Goal: Transaction & Acquisition: Purchase product/service

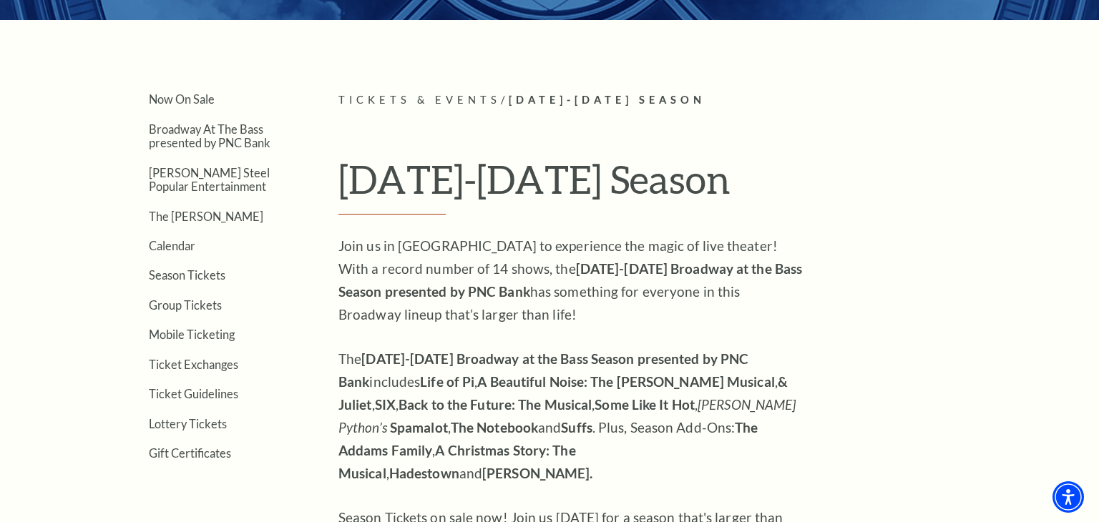
scroll to position [311, 0]
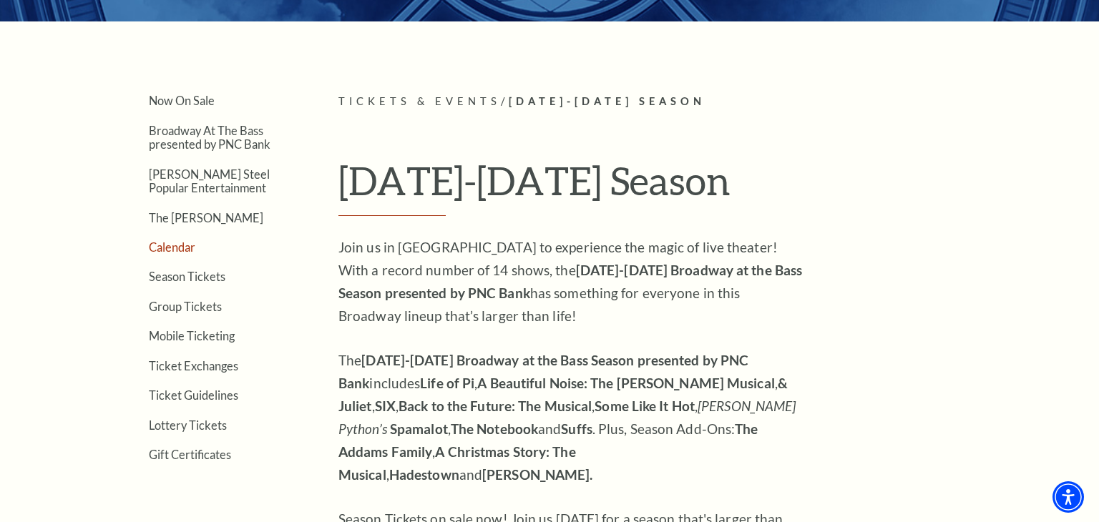
click at [170, 243] on link "Calendar" at bounding box center [172, 247] width 47 height 14
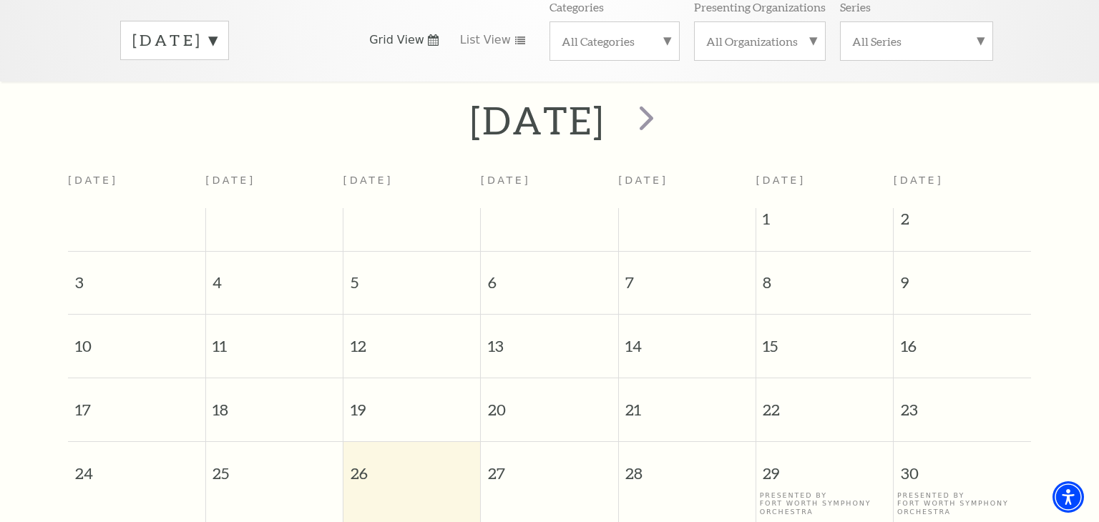
scroll to position [253, 0]
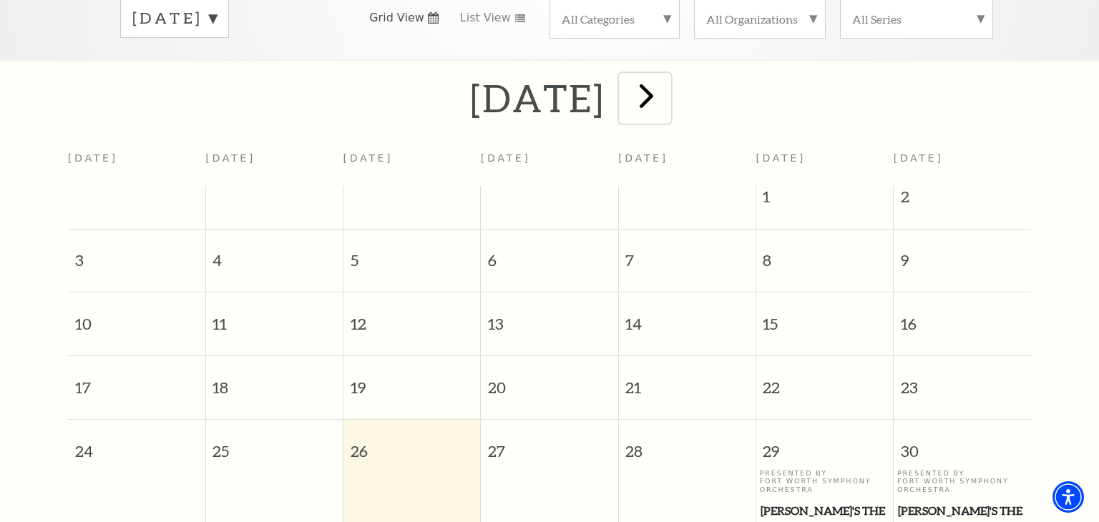
click at [667, 77] on span "next" at bounding box center [646, 95] width 41 height 41
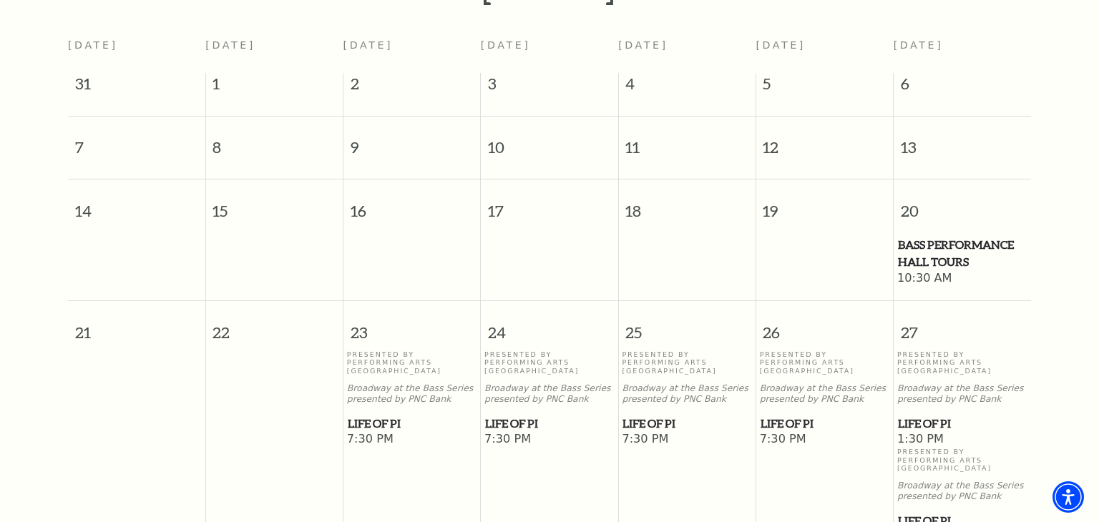
scroll to position [376, 0]
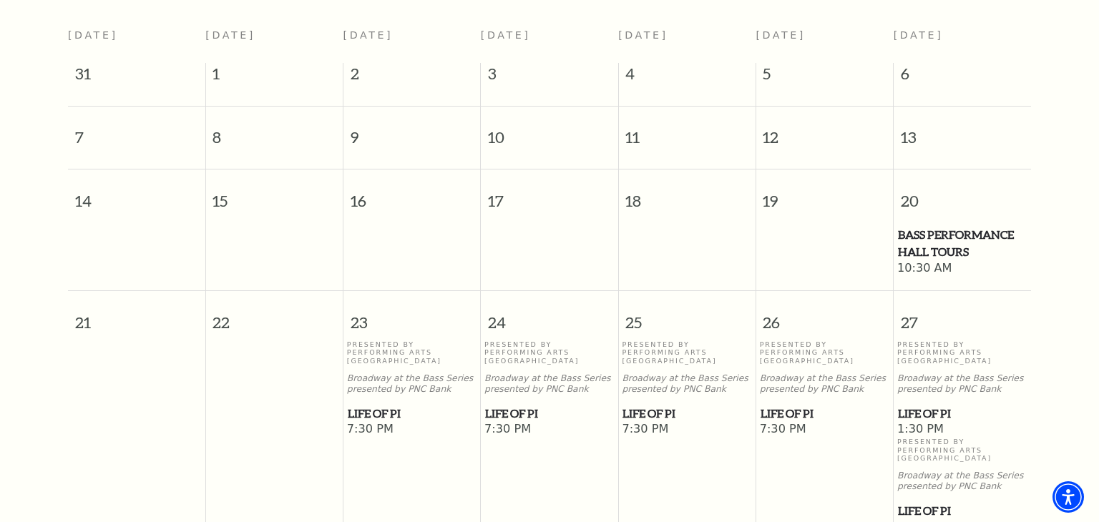
click at [939, 226] on span "Bass Performance Hall Tours" at bounding box center [962, 243] width 129 height 35
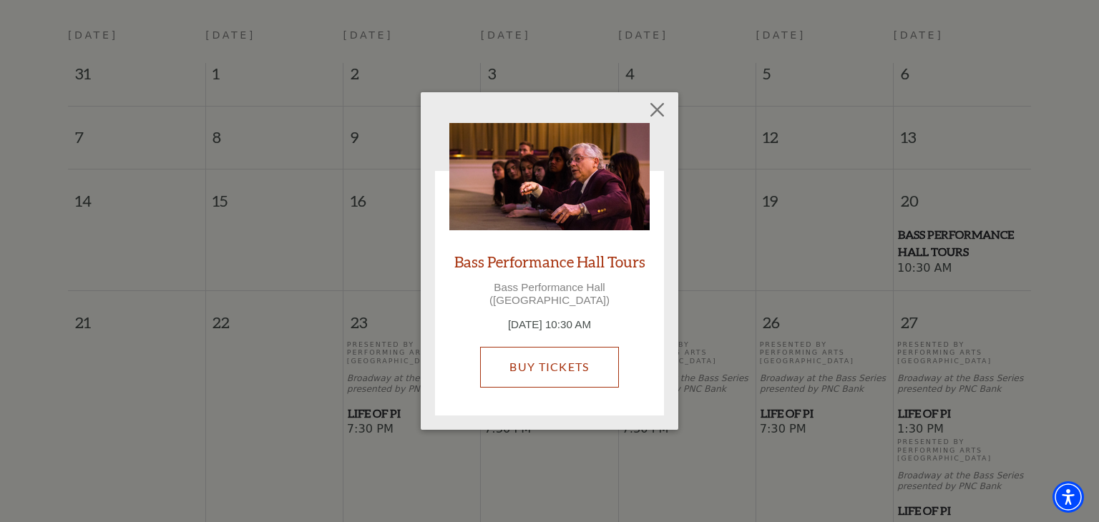
click at [562, 358] on link "Buy Tickets" at bounding box center [549, 367] width 138 height 40
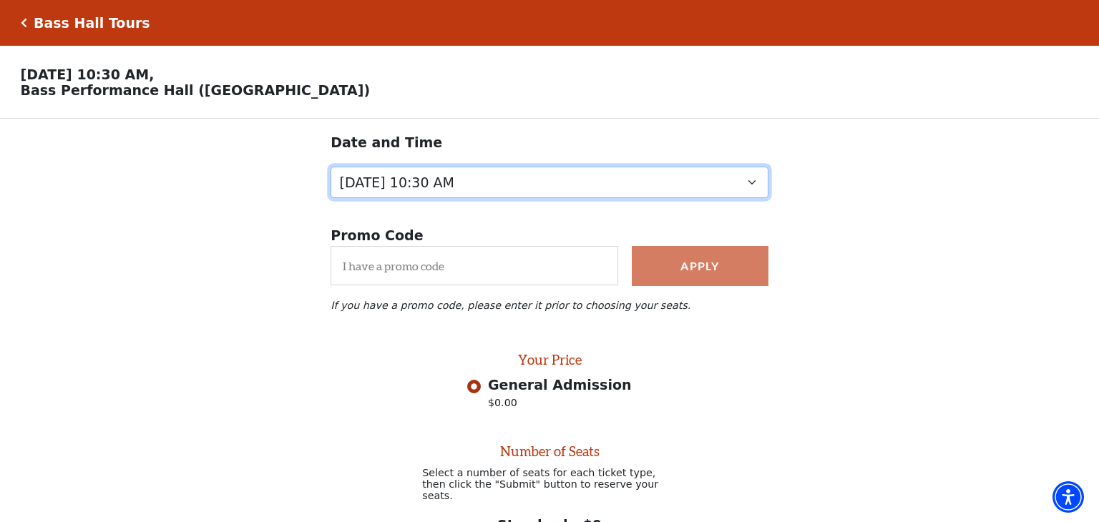
click at [751, 185] on select "Saturday, September 20 at 10:30 AM Saturday, November 22 at 10:30 AM Saturday, …" at bounding box center [550, 183] width 438 height 32
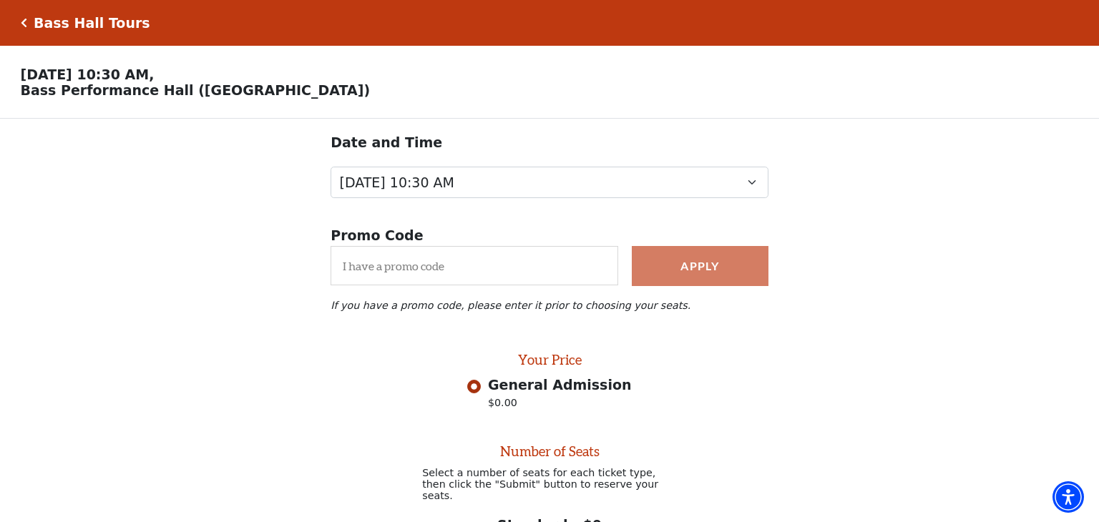
click at [25, 21] on icon "Click here to go back to filters" at bounding box center [24, 23] width 6 height 10
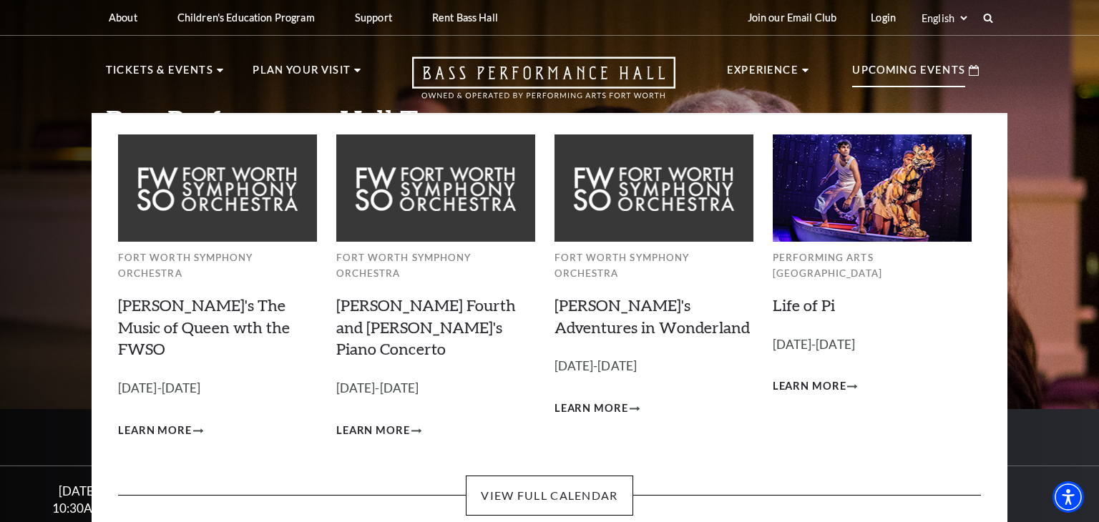
click at [888, 68] on p "Upcoming Events" at bounding box center [908, 75] width 113 height 26
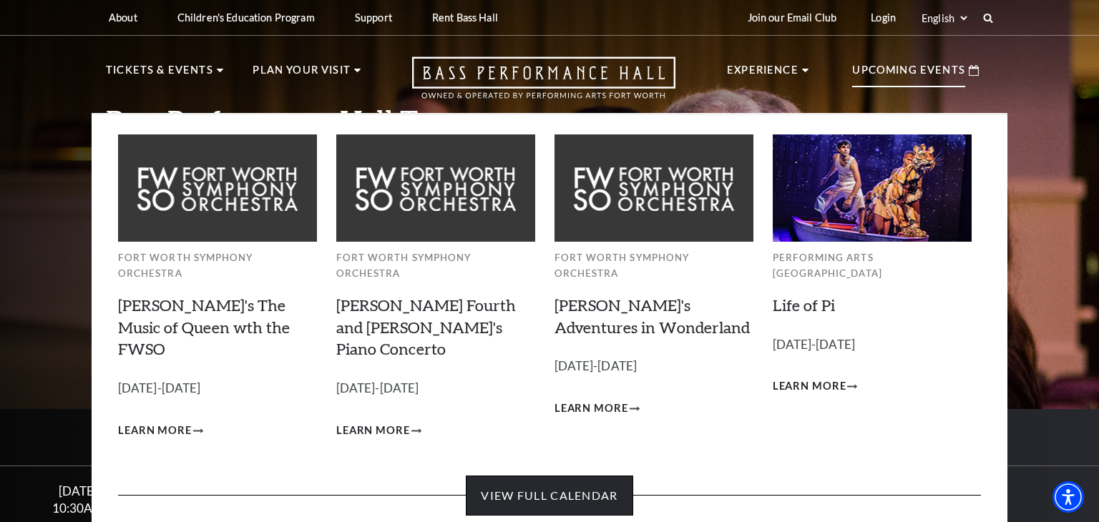
click at [557, 476] on link "View Full Calendar" at bounding box center [549, 496] width 167 height 40
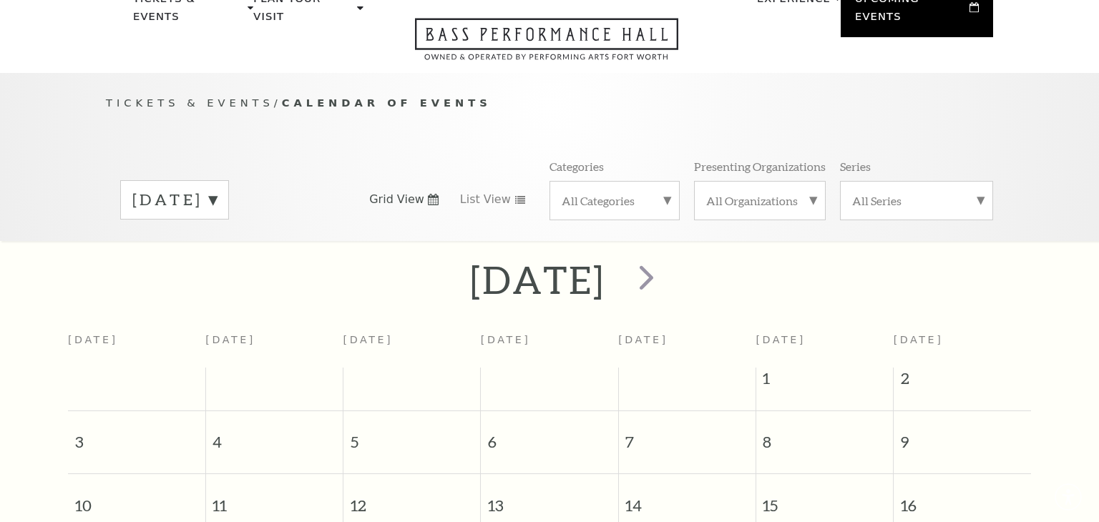
scroll to position [126, 0]
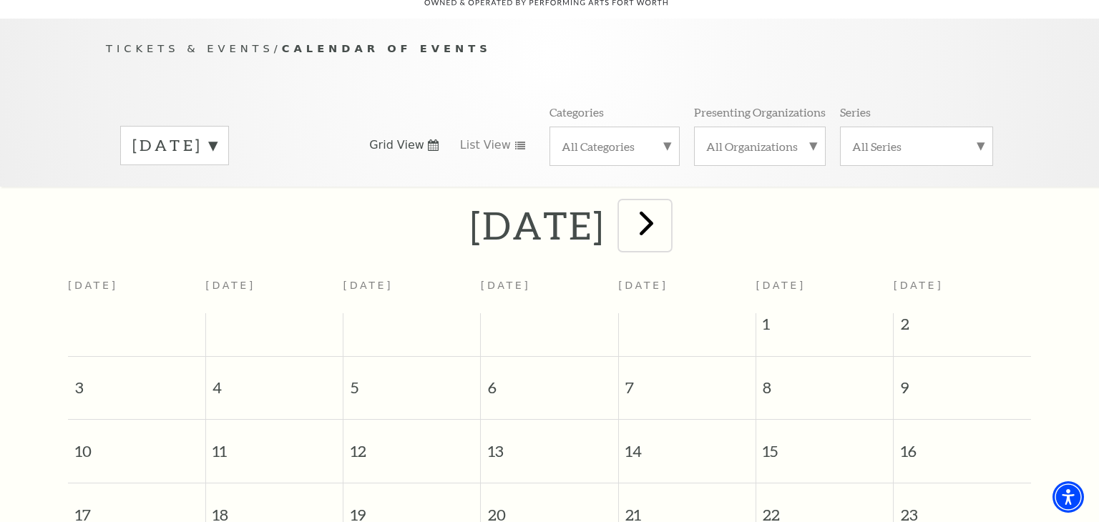
click at [667, 204] on span "next" at bounding box center [646, 222] width 41 height 41
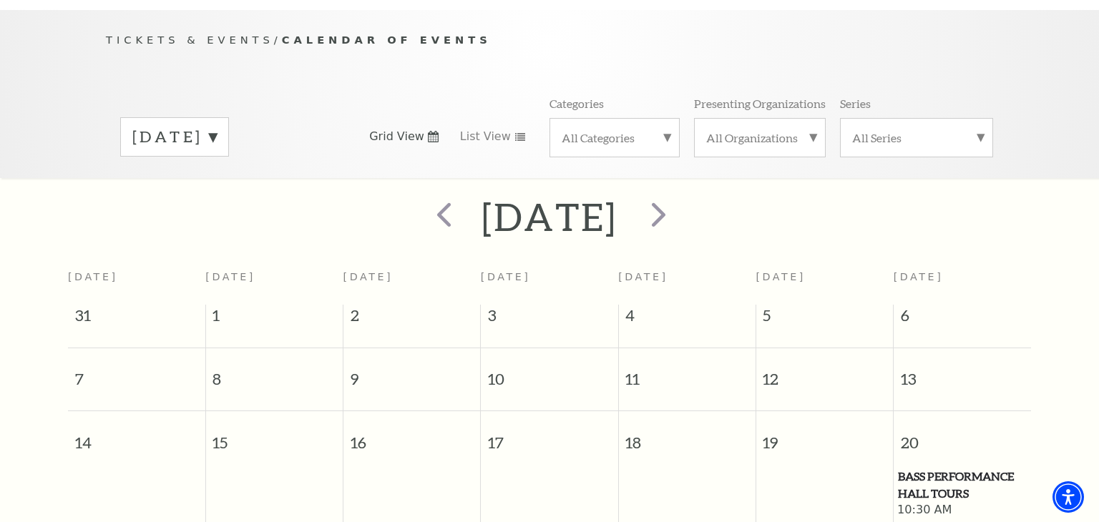
scroll to position [122, 0]
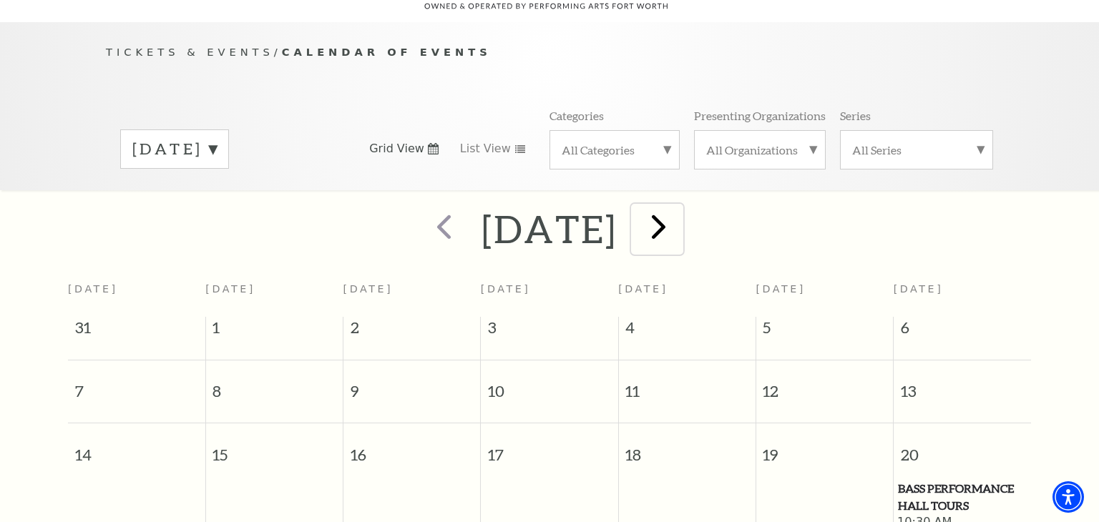
click at [679, 206] on span "next" at bounding box center [658, 226] width 41 height 41
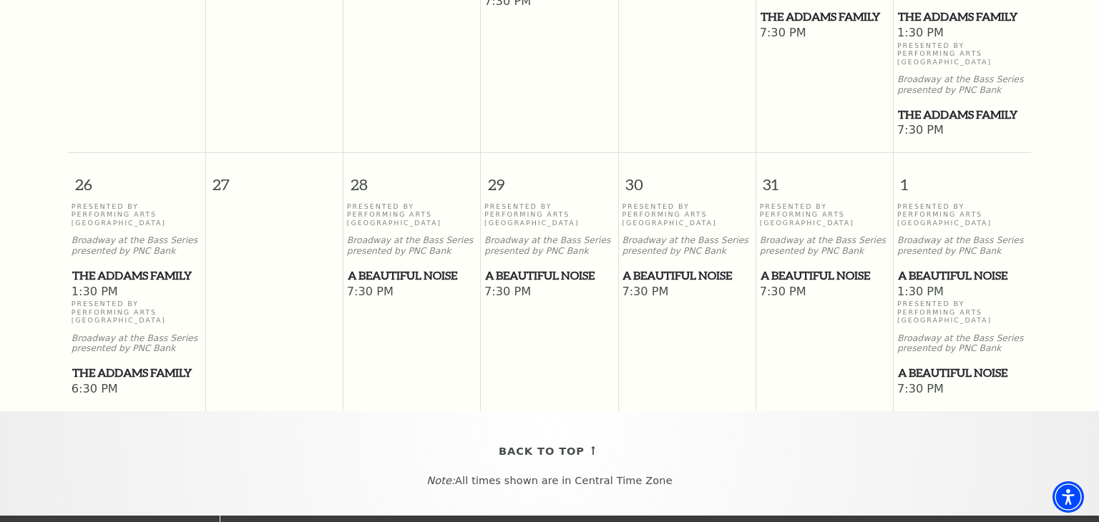
scroll to position [1093, 0]
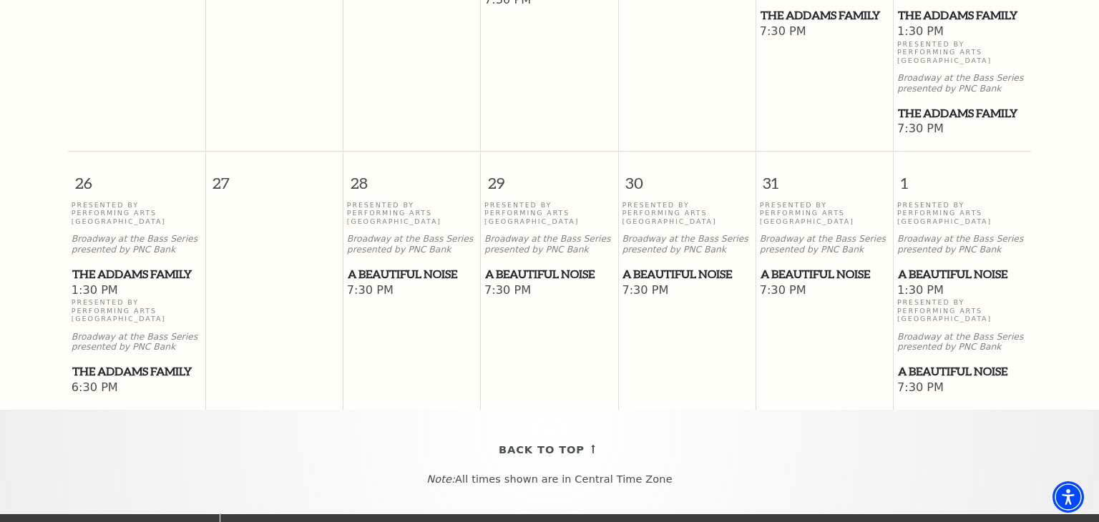
click at [522, 265] on span "A Beautiful Noise" at bounding box center [549, 274] width 129 height 18
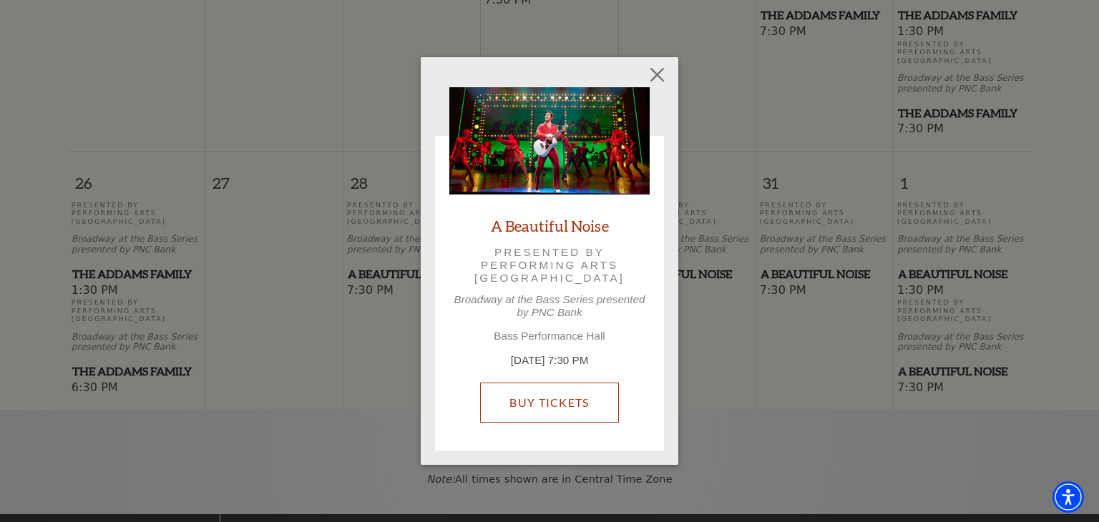
click at [544, 396] on link "Buy Tickets" at bounding box center [549, 403] width 138 height 40
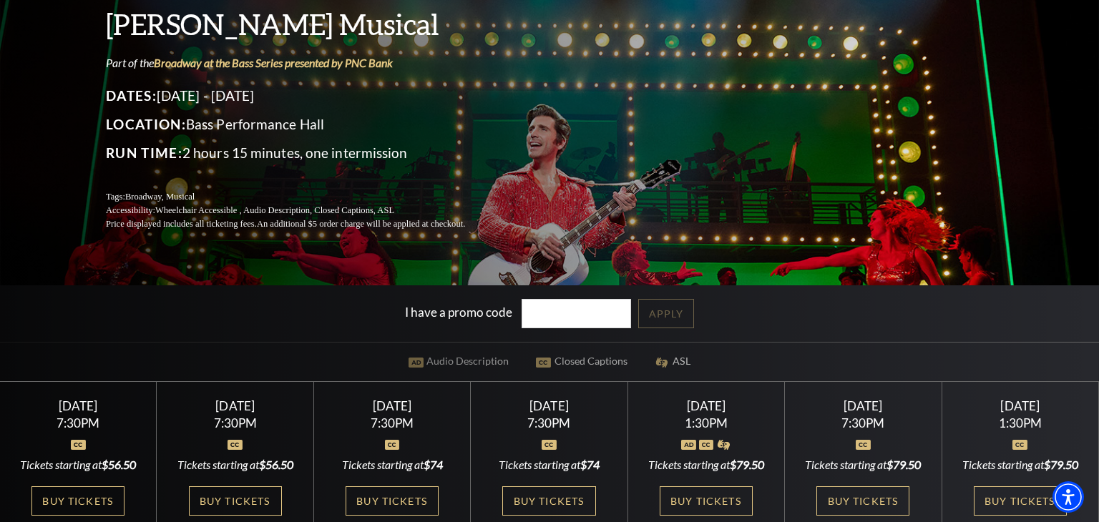
scroll to position [293, 0]
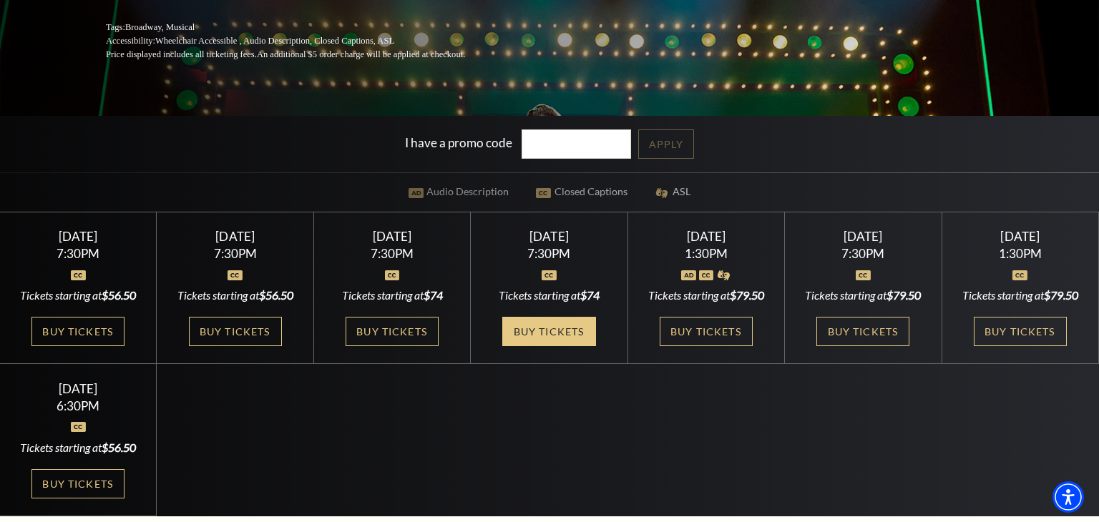
click at [542, 329] on link "Buy Tickets" at bounding box center [548, 331] width 93 height 29
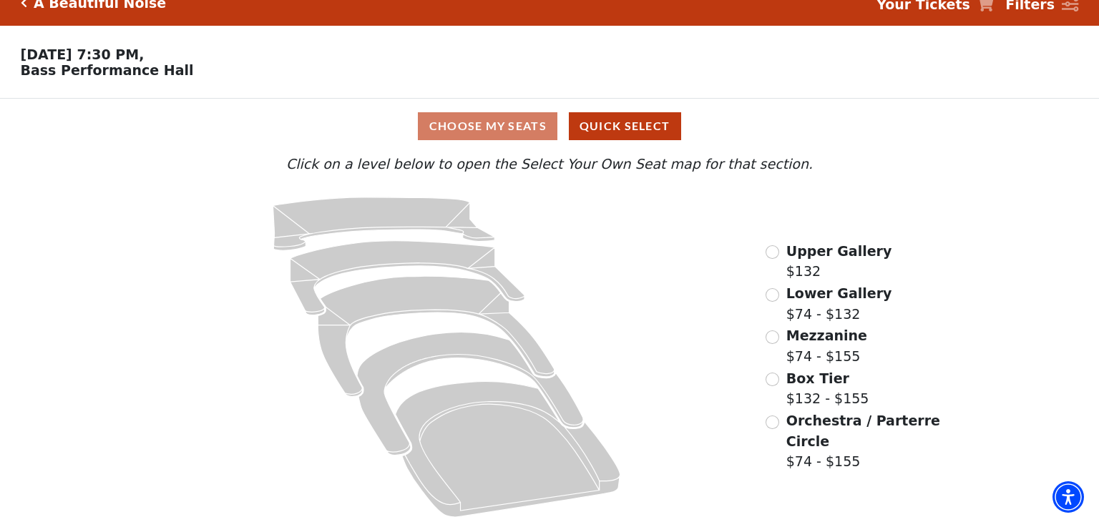
scroll to position [25, 0]
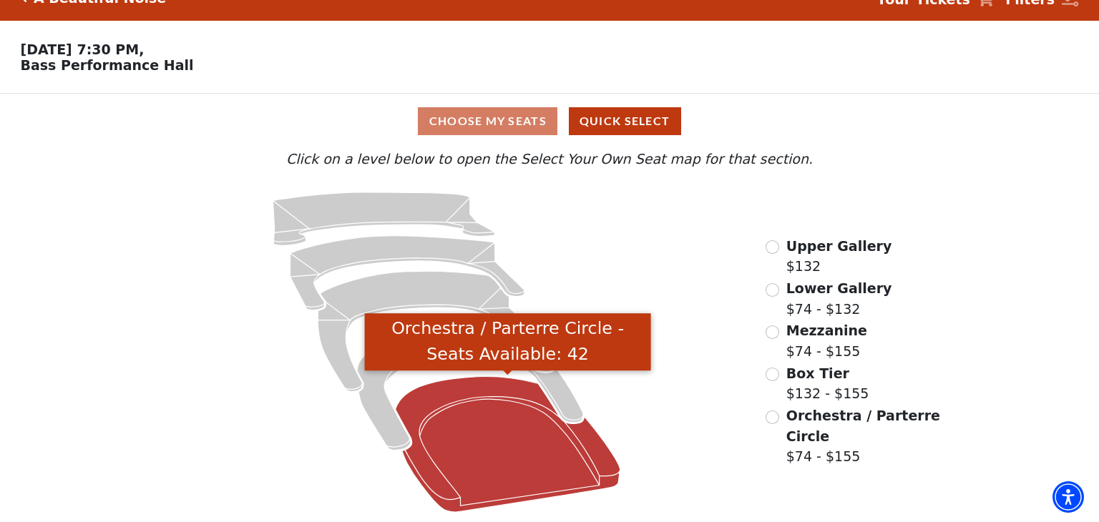
click at [497, 436] on icon "Orchestra / Parterre Circle - Seats Available: 42" at bounding box center [508, 444] width 225 height 135
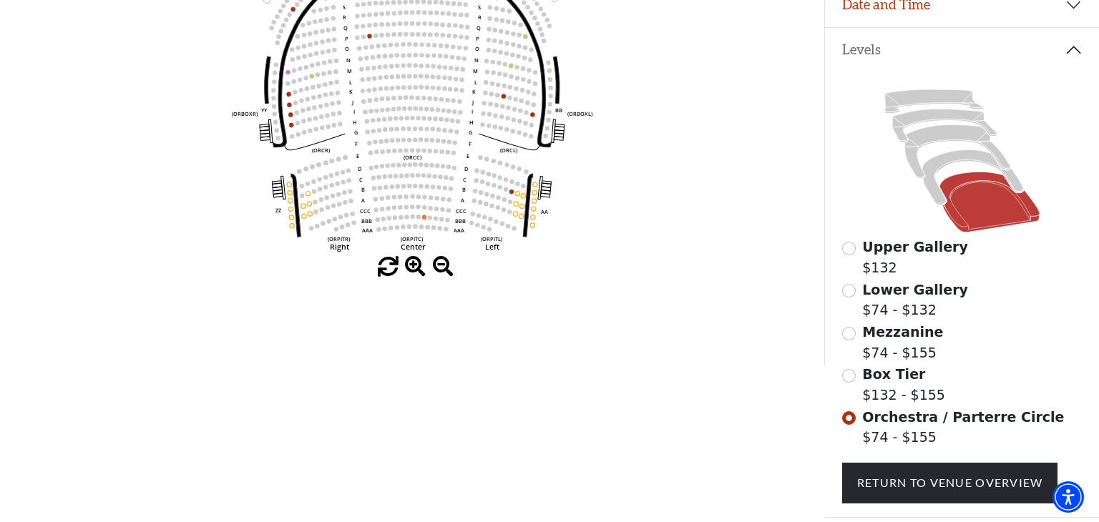
scroll to position [277, 0]
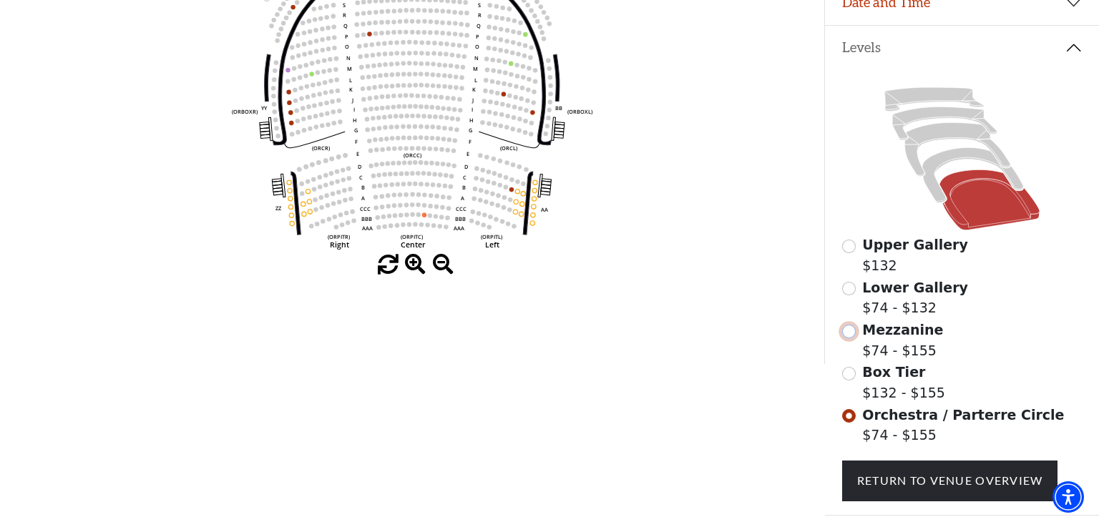
click at [848, 333] on input "Mezzanine$74 - $155\a" at bounding box center [849, 332] width 14 height 14
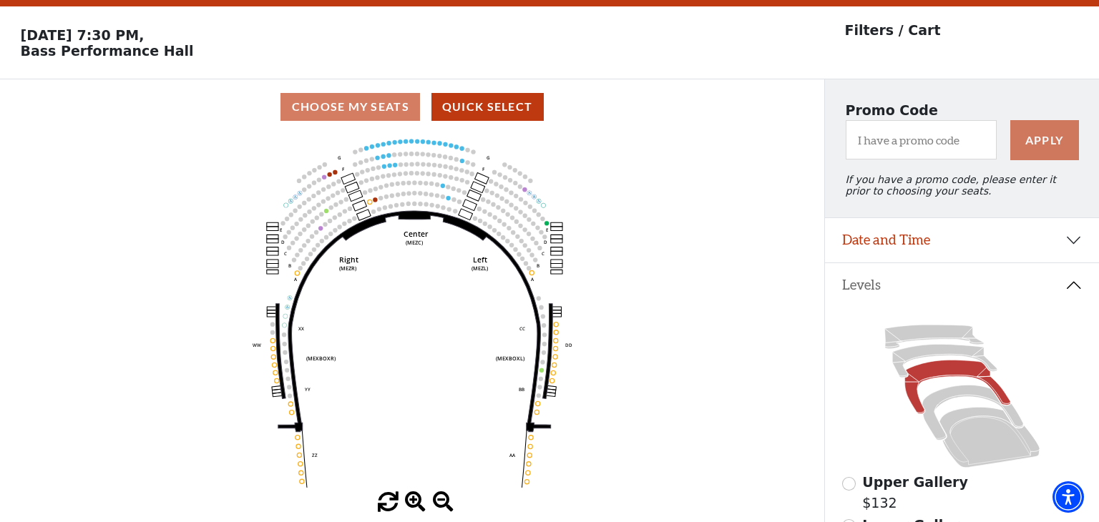
scroll to position [66, 0]
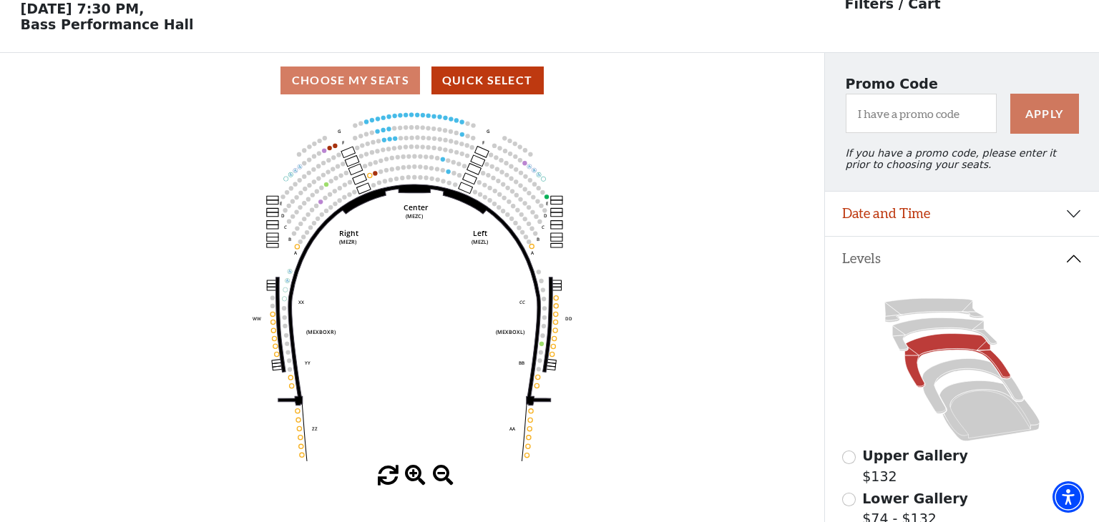
click at [412, 470] on span at bounding box center [415, 476] width 21 height 21
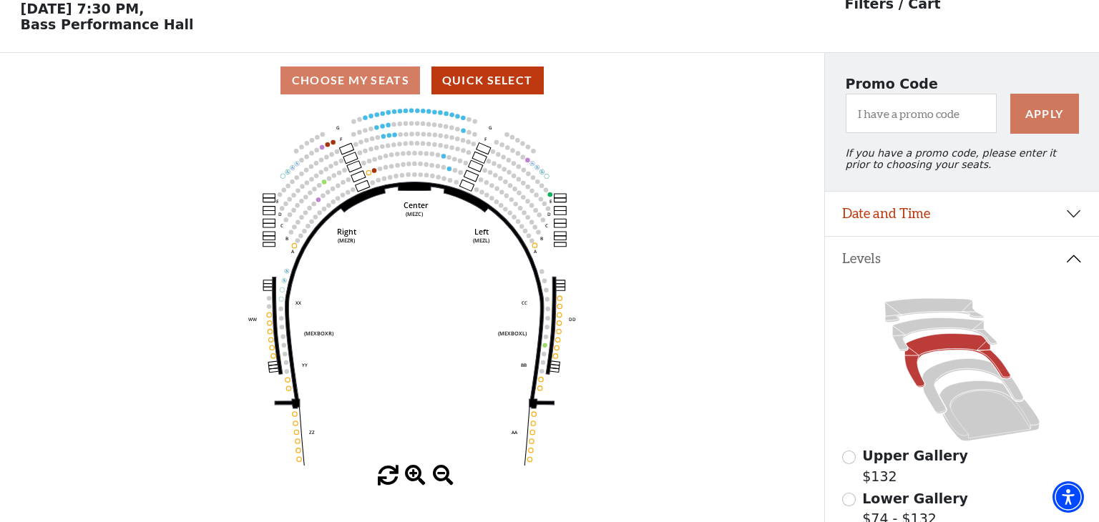
click at [412, 470] on span at bounding box center [415, 476] width 21 height 21
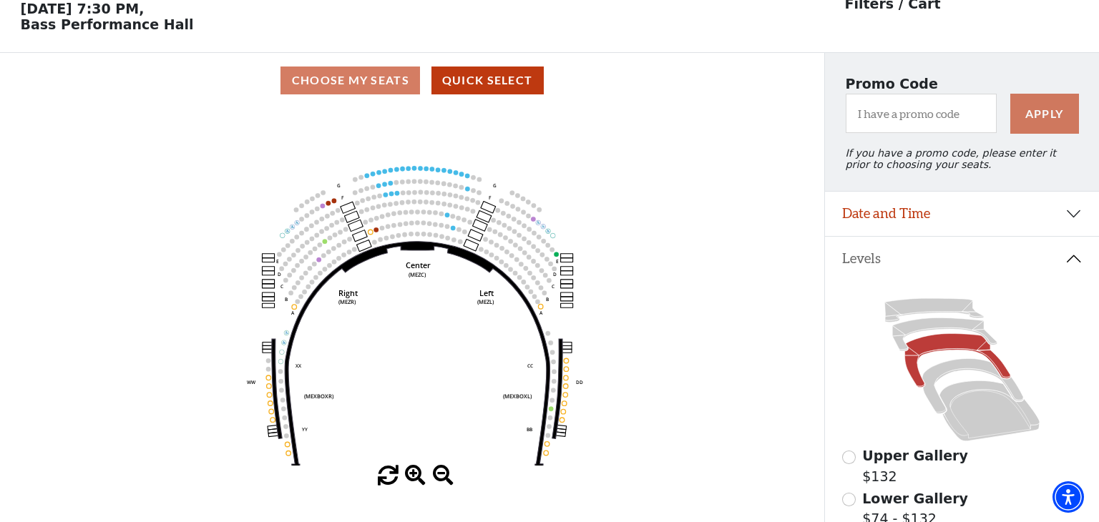
drag, startPoint x: 417, startPoint y: 357, endPoint x: 420, endPoint y: 419, distance: 62.3
click at [420, 419] on icon "Center (MEZC) Right (MEZR) Left (MEZL) (MEXBOXR) (MEXBOXL) XX WW CC DD YY BB ZZ…" at bounding box center [412, 287] width 742 height 358
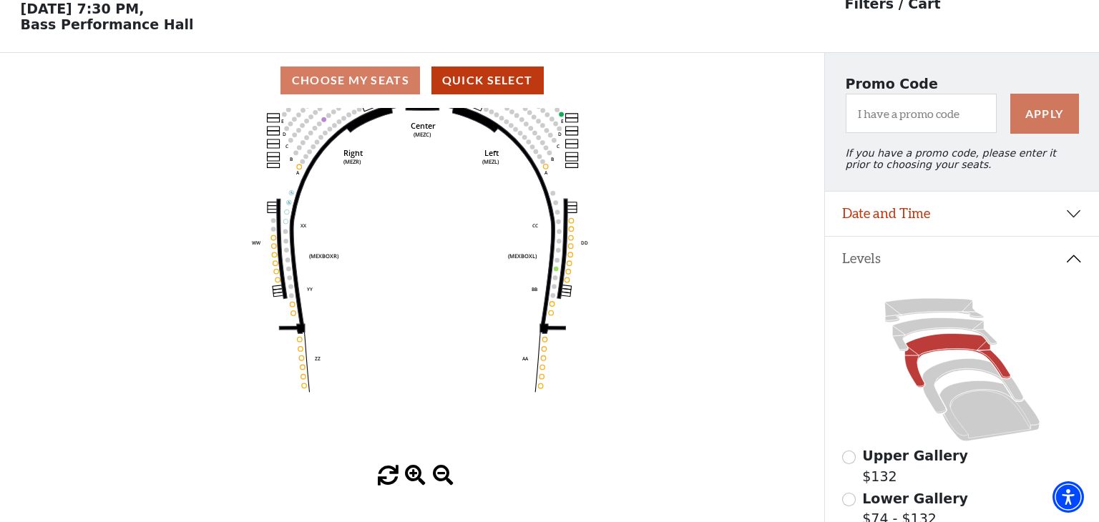
drag, startPoint x: 424, startPoint y: 393, endPoint x: 429, endPoint y: 253, distance: 140.3
click at [429, 253] on icon "Center (MEZC) Right (MEZR) Left (MEZL) (MEXBOXR) (MEXBOXL) XX WW CC DD YY BB ZZ…" at bounding box center [412, 287] width 742 height 358
click at [1072, 217] on button "Date and Time" at bounding box center [962, 214] width 274 height 44
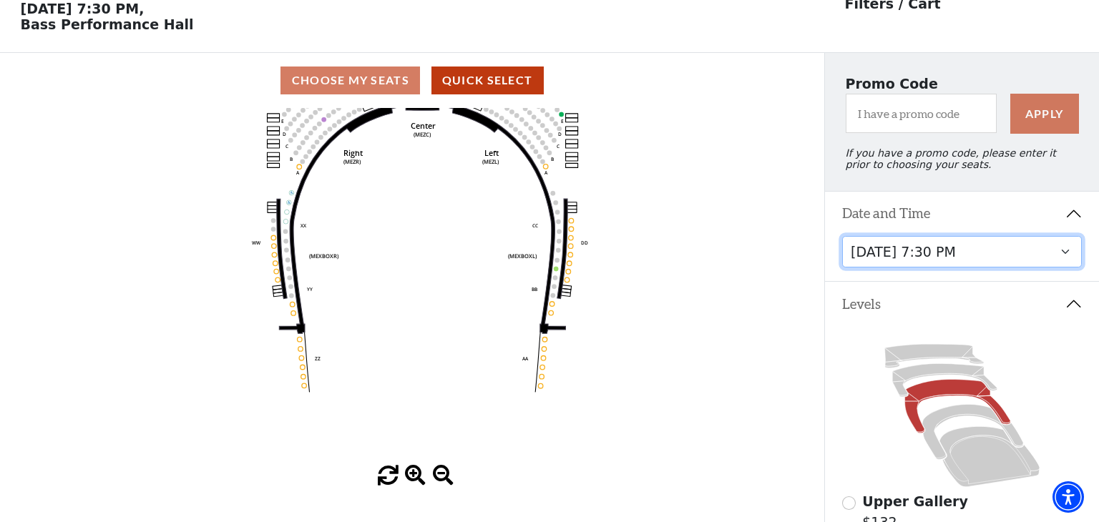
click at [1065, 250] on select "[DATE] 7:30 PM [DATE] 7:30 PM [DATE] 7:30 PM [DATE] 7:30 PM [DATE] 1:30 PM [DAT…" at bounding box center [962, 252] width 240 height 32
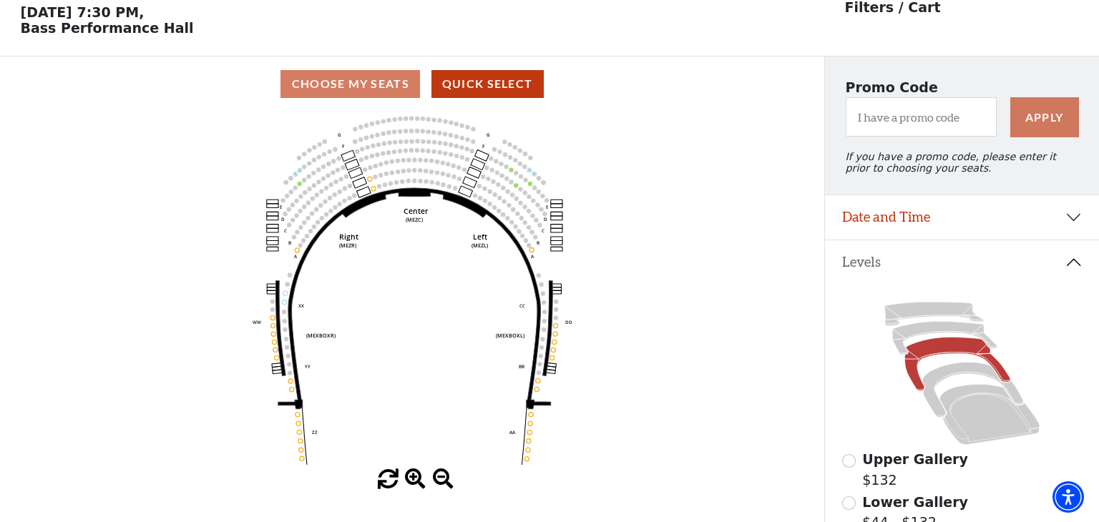
scroll to position [66, 0]
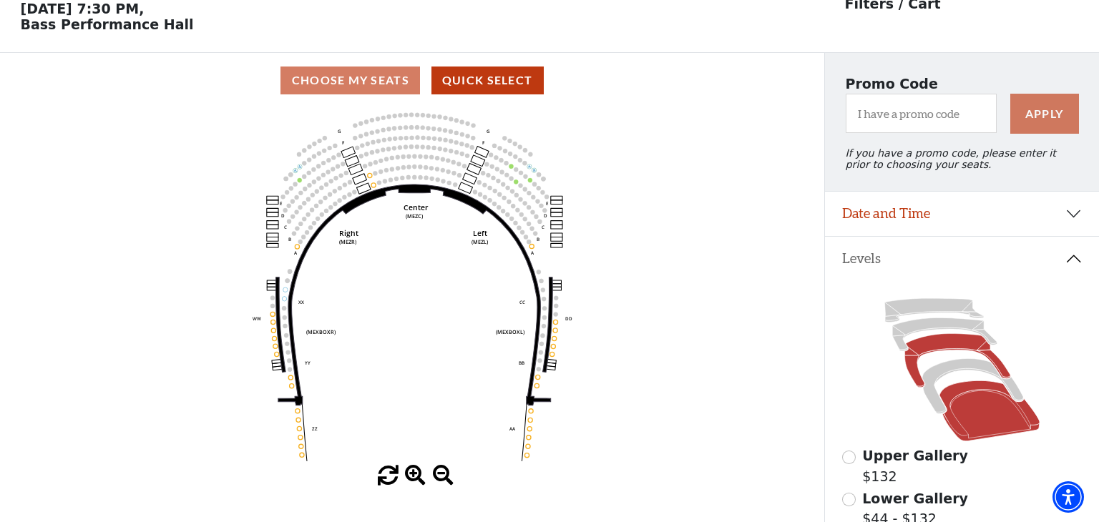
click at [989, 415] on icon at bounding box center [989, 411] width 100 height 61
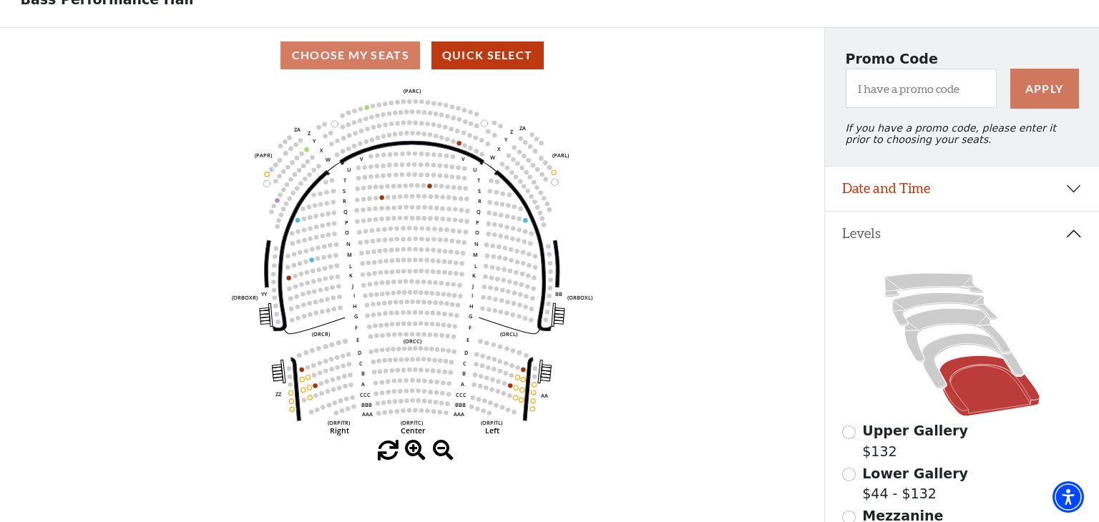
scroll to position [112, 0]
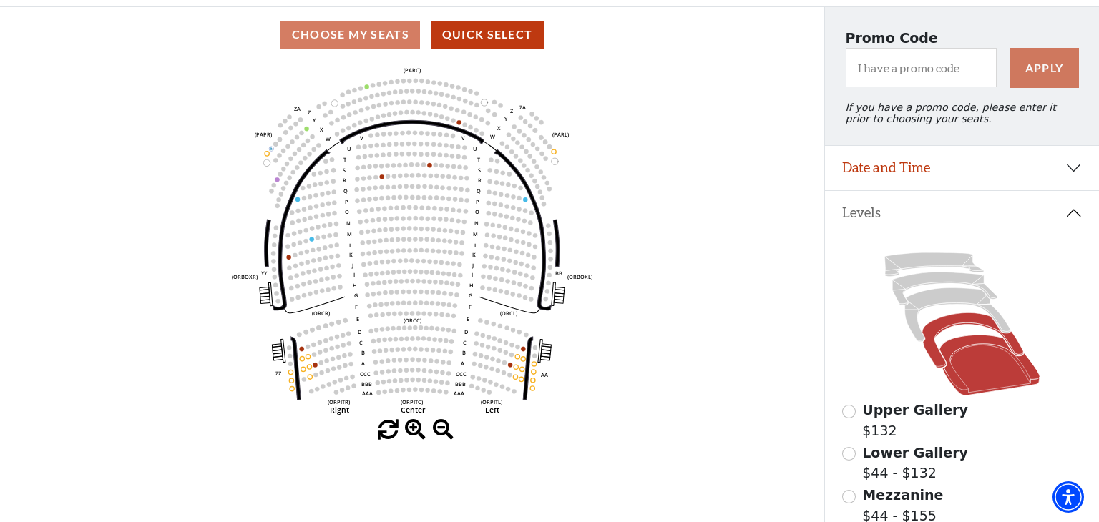
click at [944, 325] on icon at bounding box center [972, 340] width 101 height 55
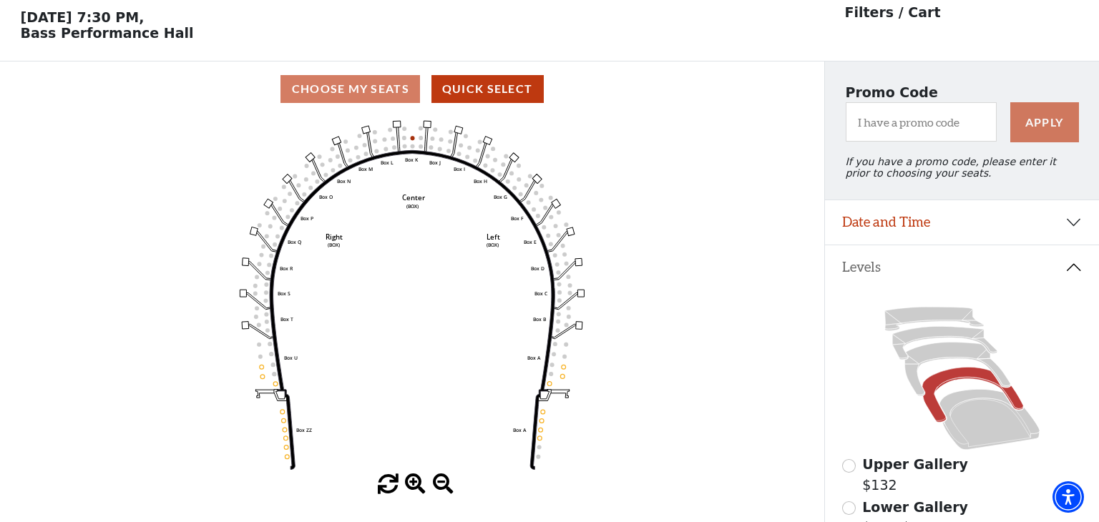
scroll to position [66, 0]
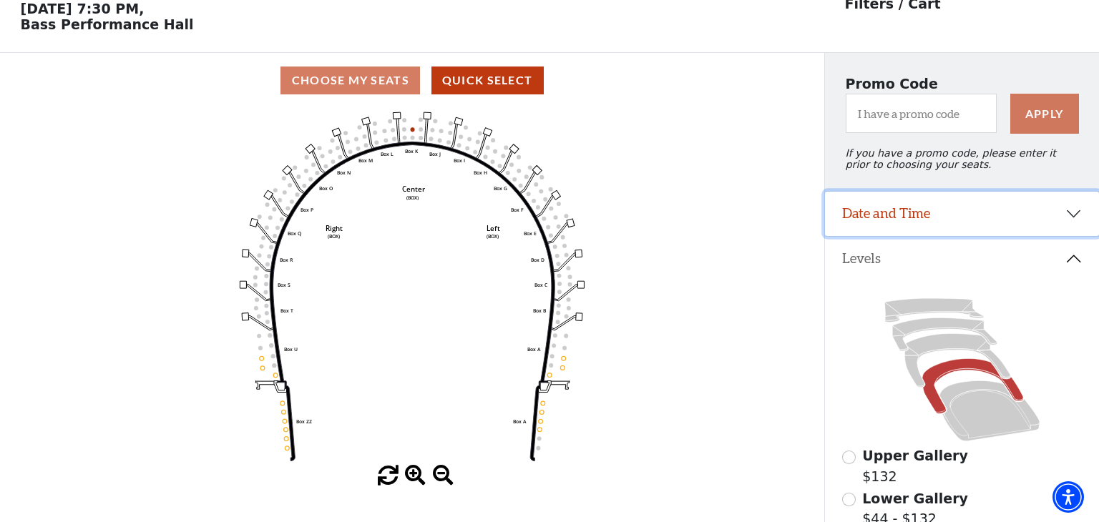
click at [1070, 211] on button "Date and Time" at bounding box center [962, 214] width 274 height 44
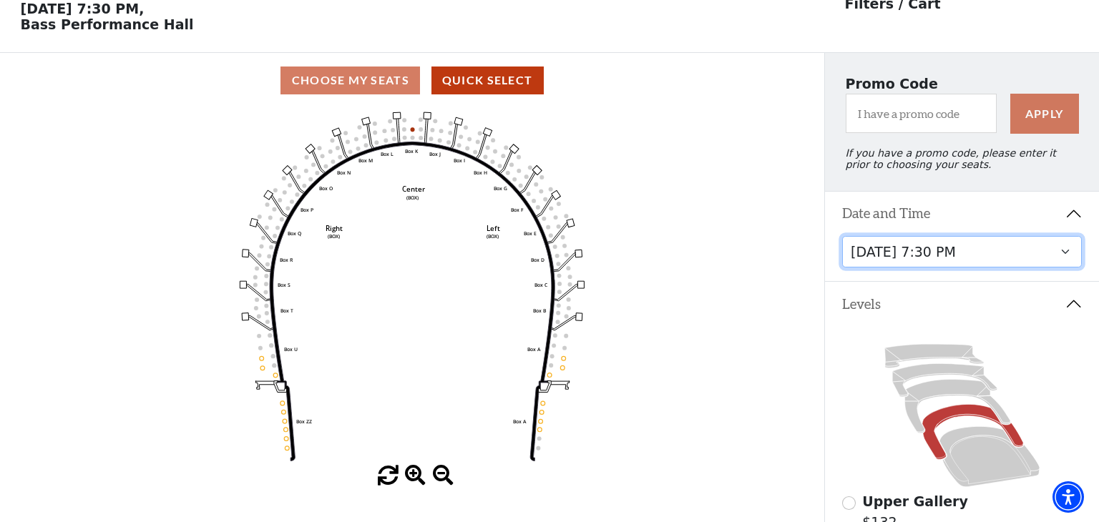
click at [1060, 250] on select "[DATE] 7:30 PM [DATE] 7:30 PM [DATE] 7:30 PM [DATE] 7:30 PM [DATE] 1:30 PM [DAT…" at bounding box center [962, 252] width 240 height 32
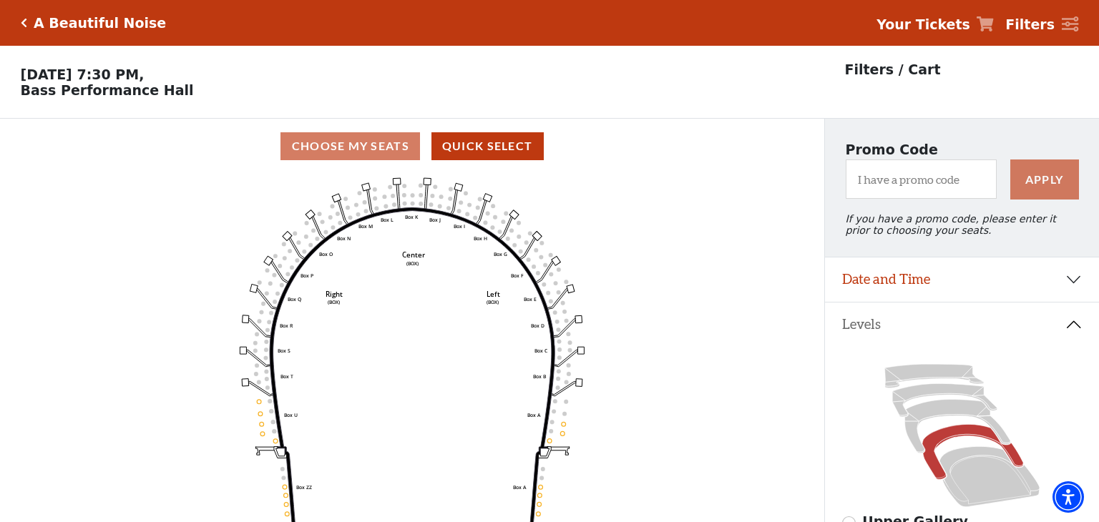
scroll to position [66, 0]
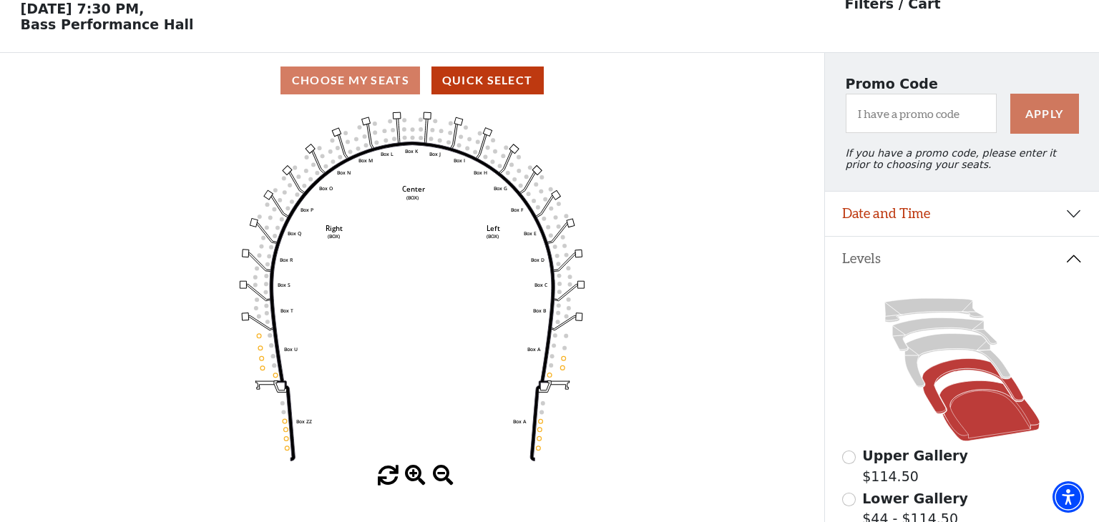
click at [977, 416] on icon at bounding box center [989, 411] width 100 height 61
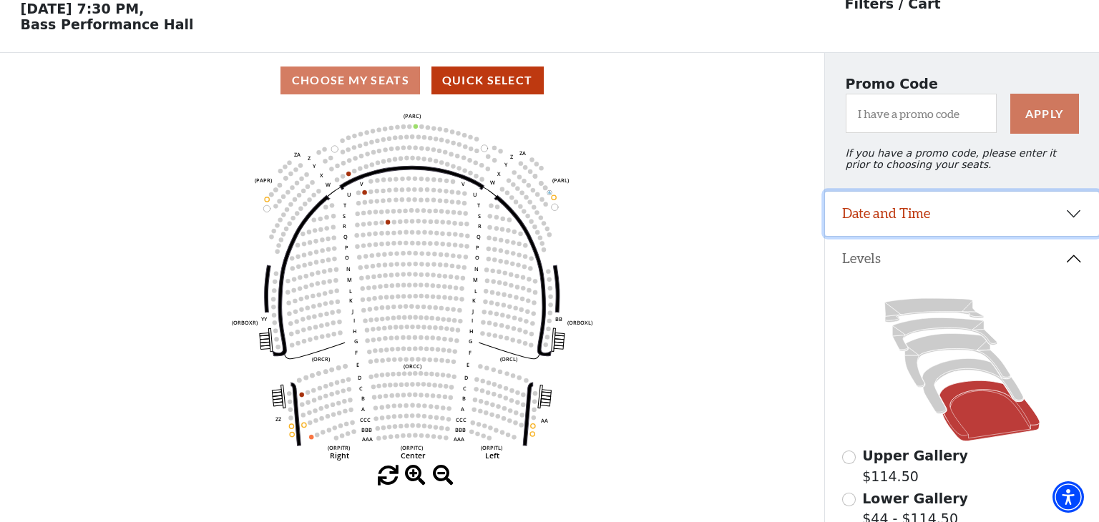
click at [1072, 213] on button "Date and Time" at bounding box center [962, 214] width 274 height 44
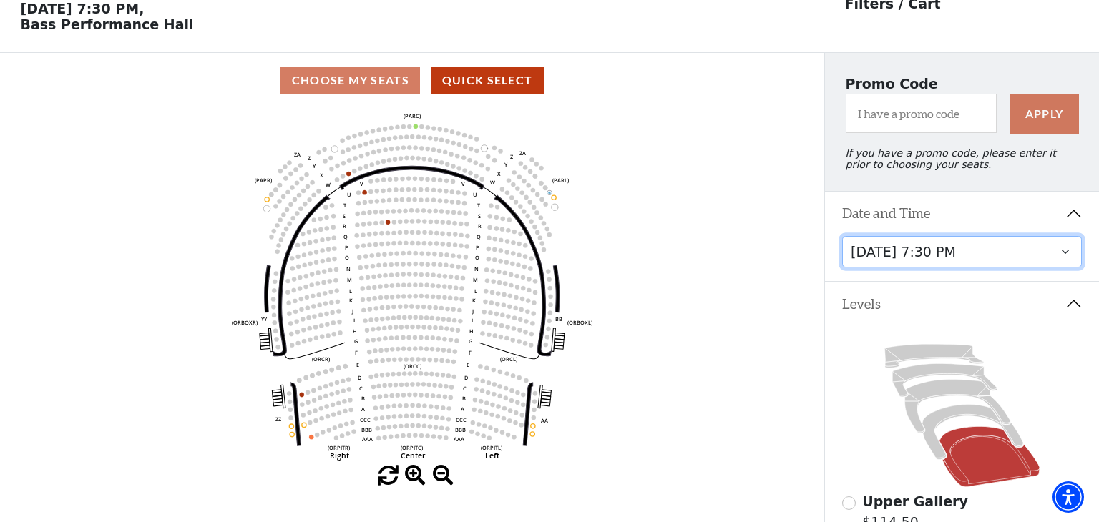
click at [1065, 251] on select "[DATE] 7:30 PM [DATE] 7:30 PM [DATE] 7:30 PM [DATE] 7:30 PM [DATE] 1:30 PM [DAT…" at bounding box center [962, 252] width 240 height 32
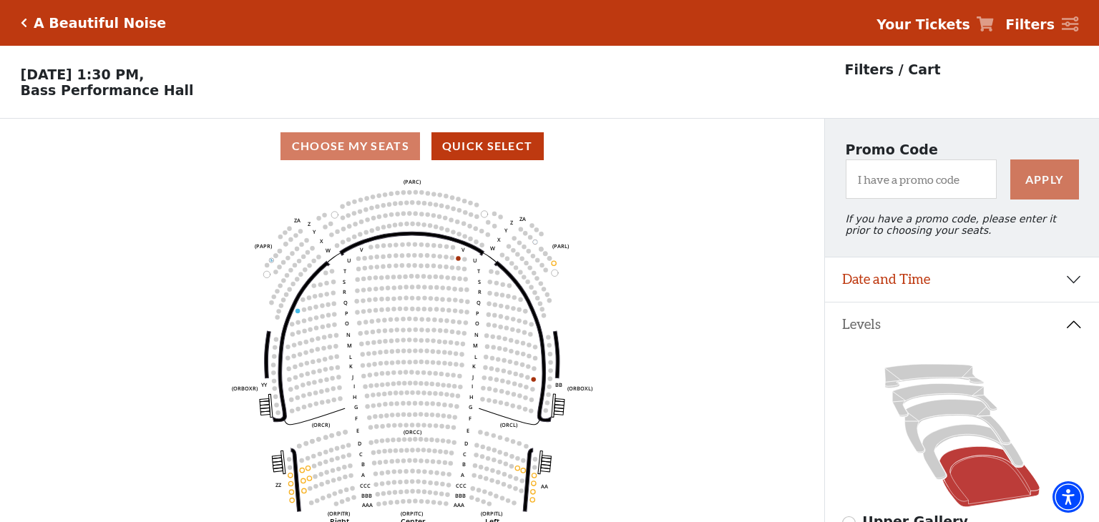
scroll to position [66, 0]
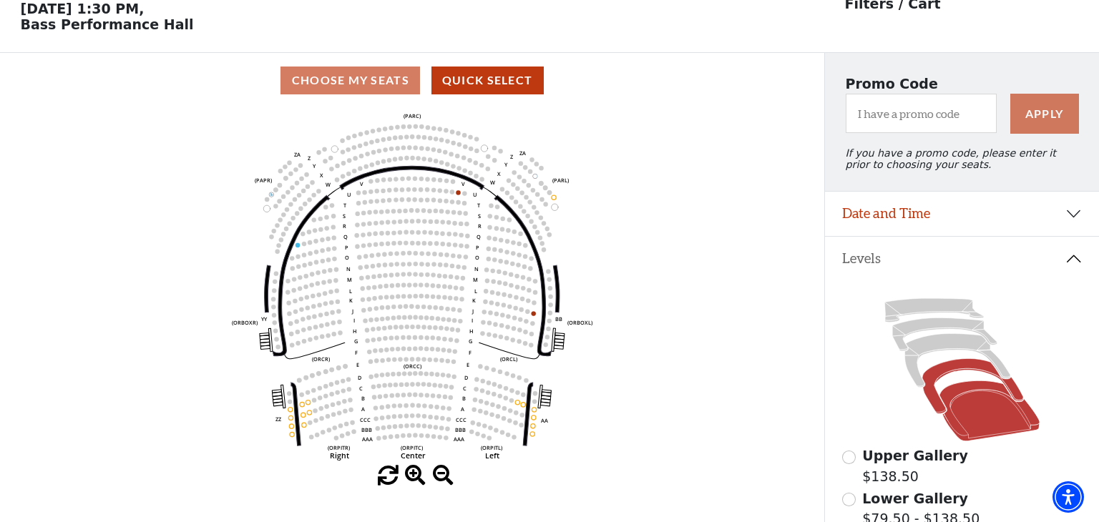
click at [944, 366] on icon at bounding box center [972, 386] width 101 height 55
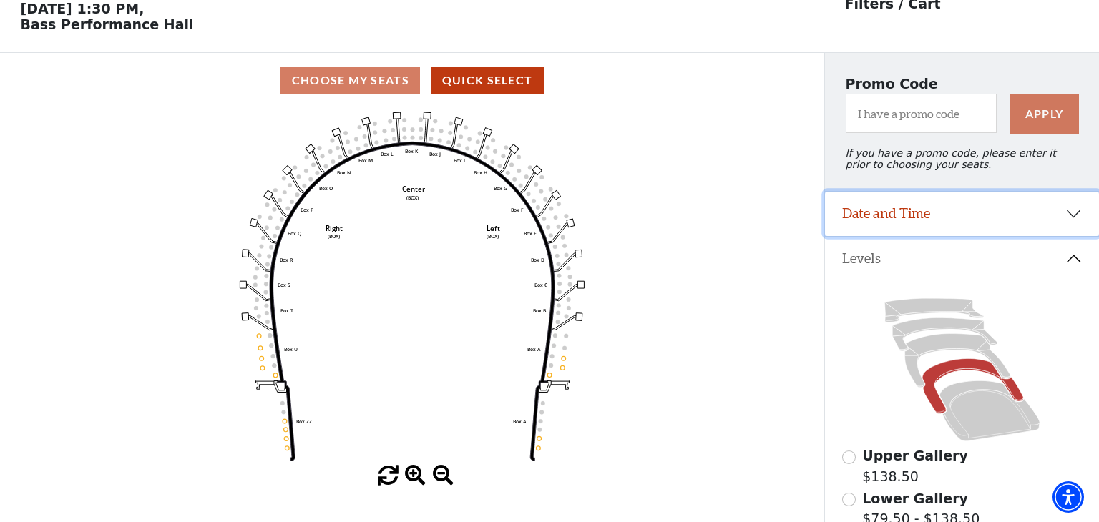
click at [1067, 217] on button "Date and Time" at bounding box center [962, 214] width 274 height 44
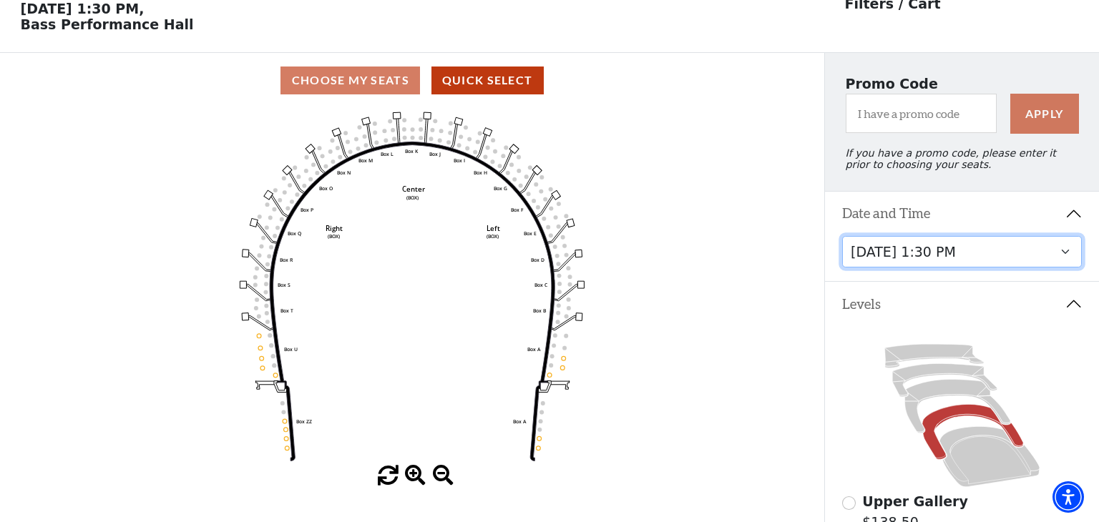
click at [1068, 250] on select "[DATE] 7:30 PM [DATE] 7:30 PM [DATE] 7:30 PM [DATE] 7:30 PM [DATE] 1:30 PM [DAT…" at bounding box center [962, 252] width 240 height 32
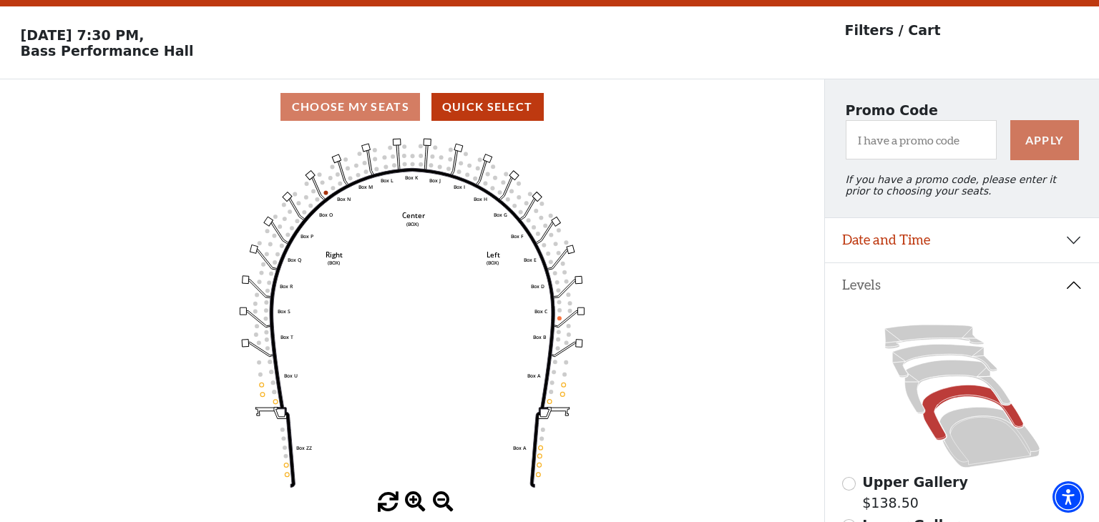
scroll to position [66, 0]
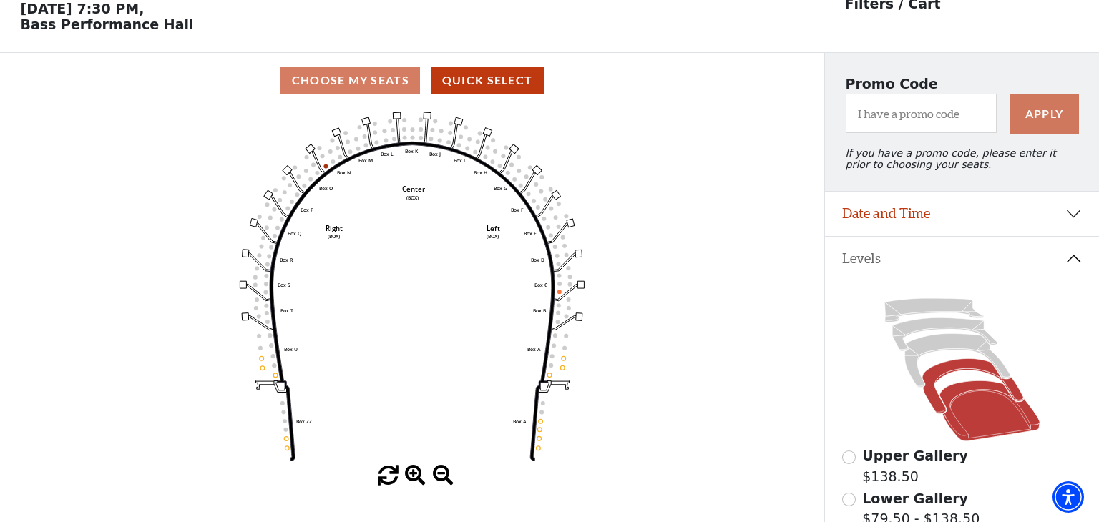
click at [994, 411] on icon at bounding box center [989, 411] width 100 height 61
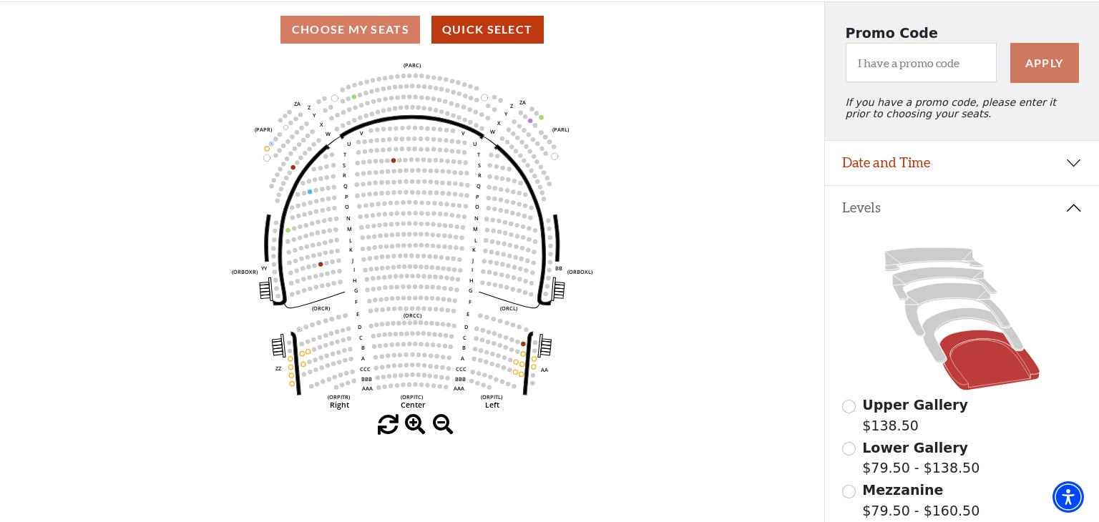
scroll to position [133, 0]
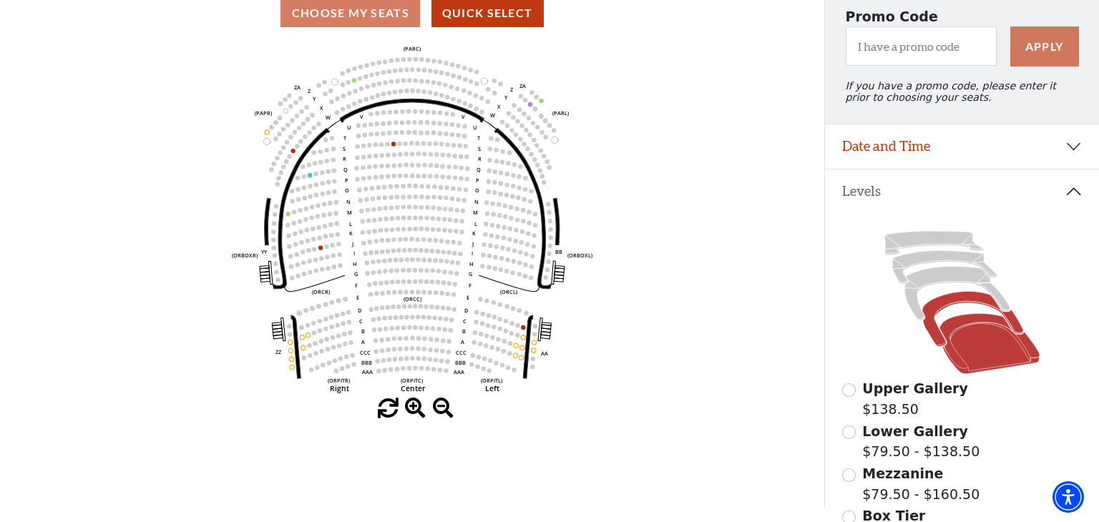
click at [964, 297] on icon at bounding box center [972, 319] width 101 height 55
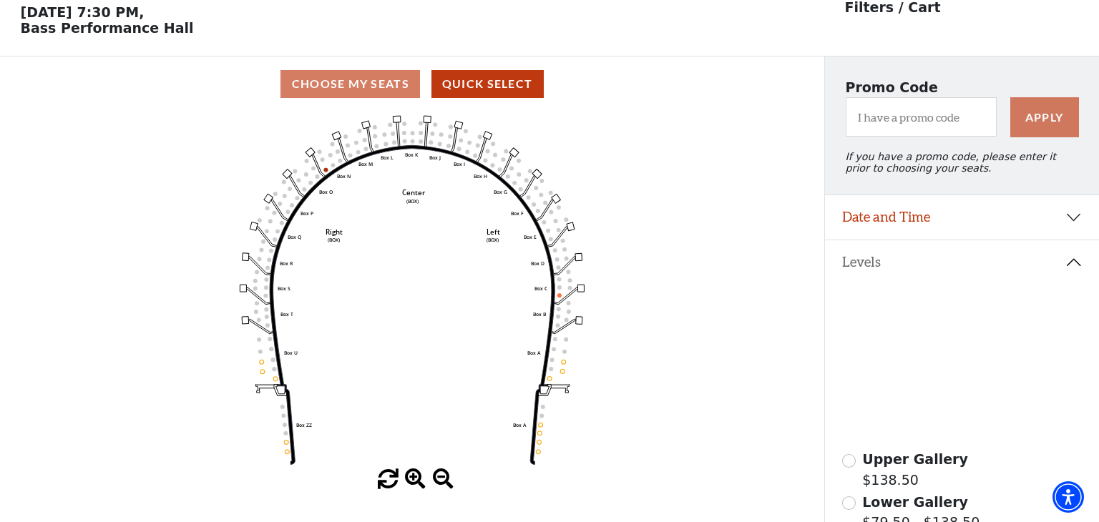
scroll to position [66, 0]
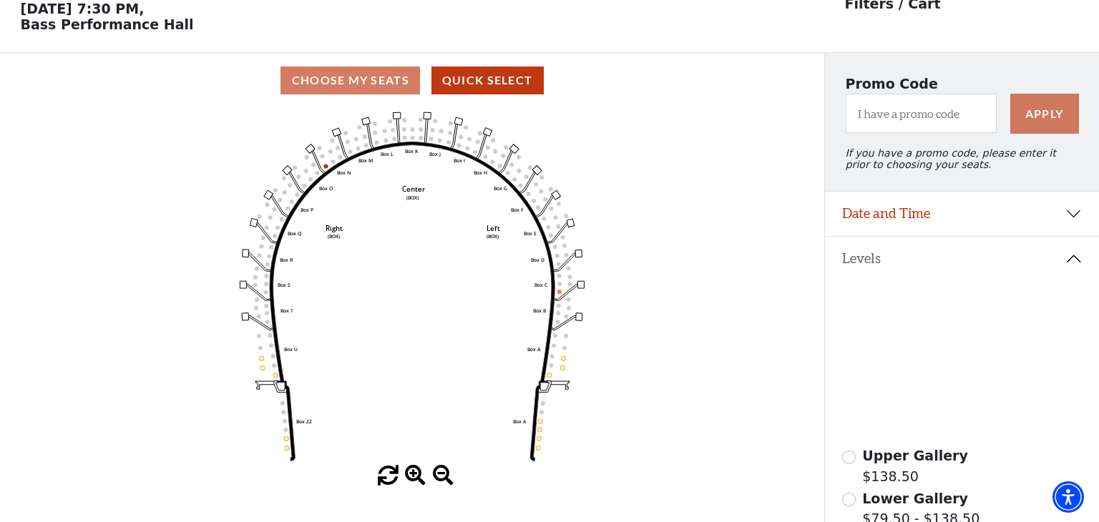
click at [940, 348] on icon at bounding box center [957, 361] width 106 height 54
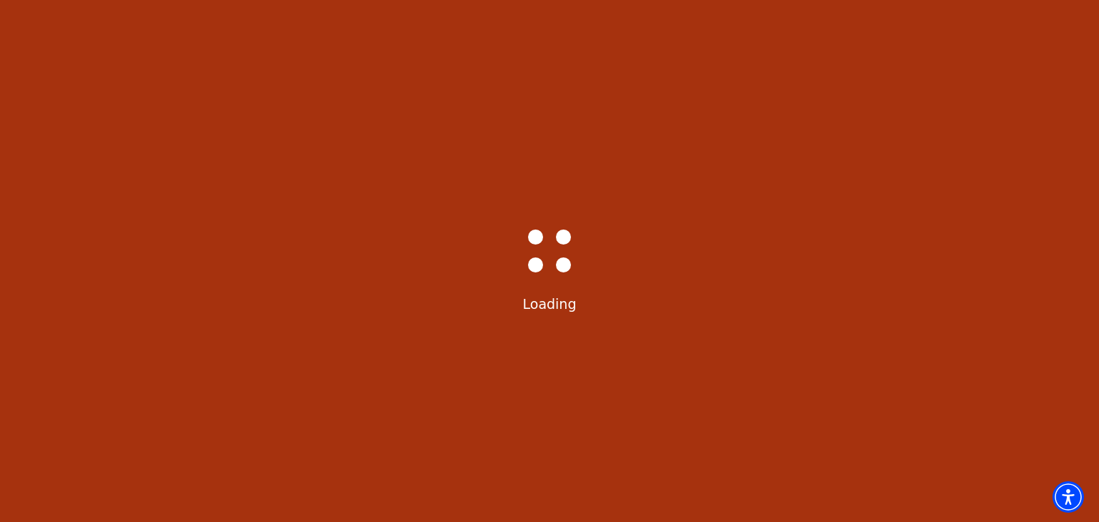
select select "6225"
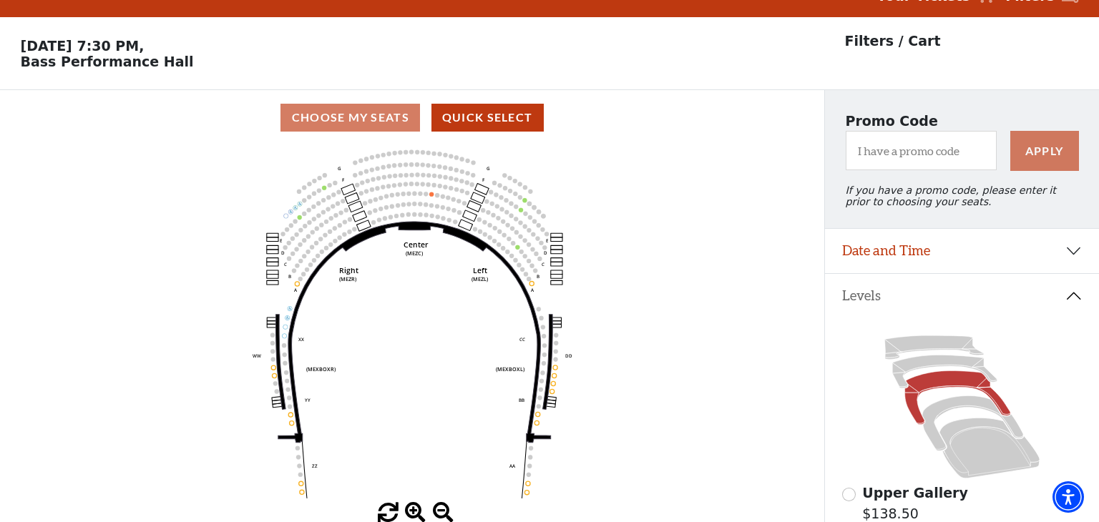
scroll to position [66, 0]
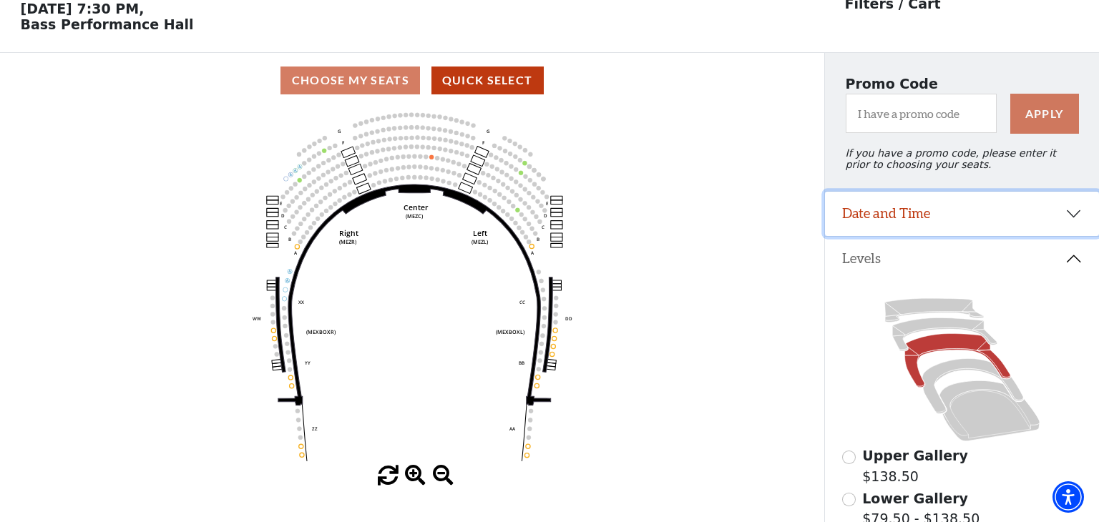
click at [1076, 211] on button "Date and Time" at bounding box center [962, 214] width 274 height 44
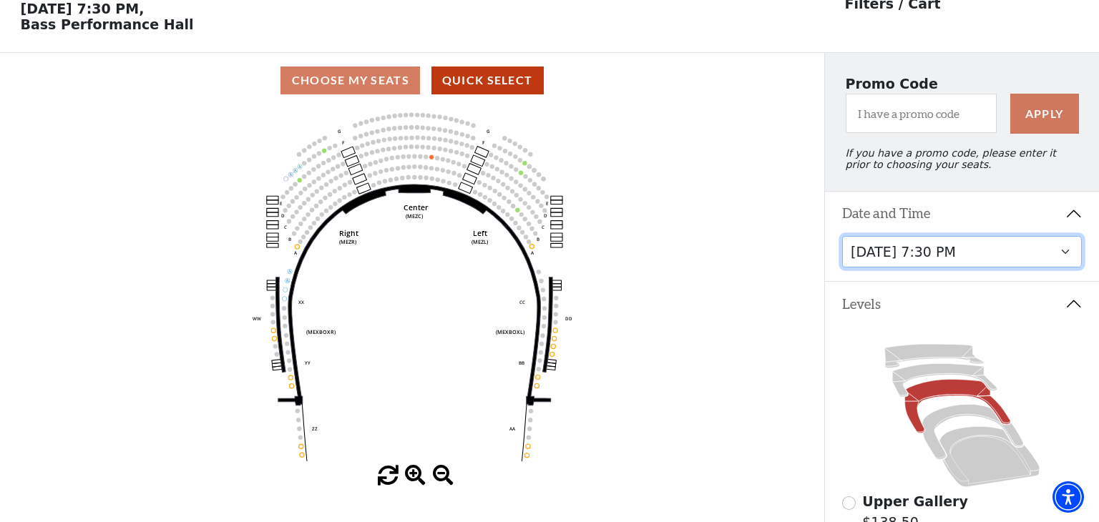
click at [1062, 256] on select "[DATE] 7:30 PM [DATE] 7:30 PM [DATE] 7:30 PM [DATE] 7:30 PM [DATE] 1:30 PM [DAT…" at bounding box center [962, 252] width 240 height 32
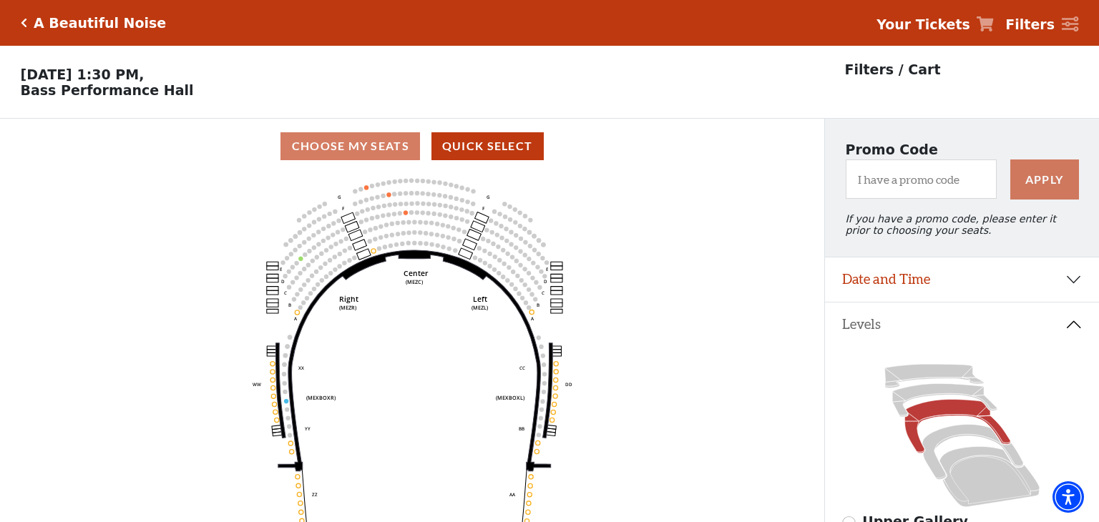
scroll to position [66, 0]
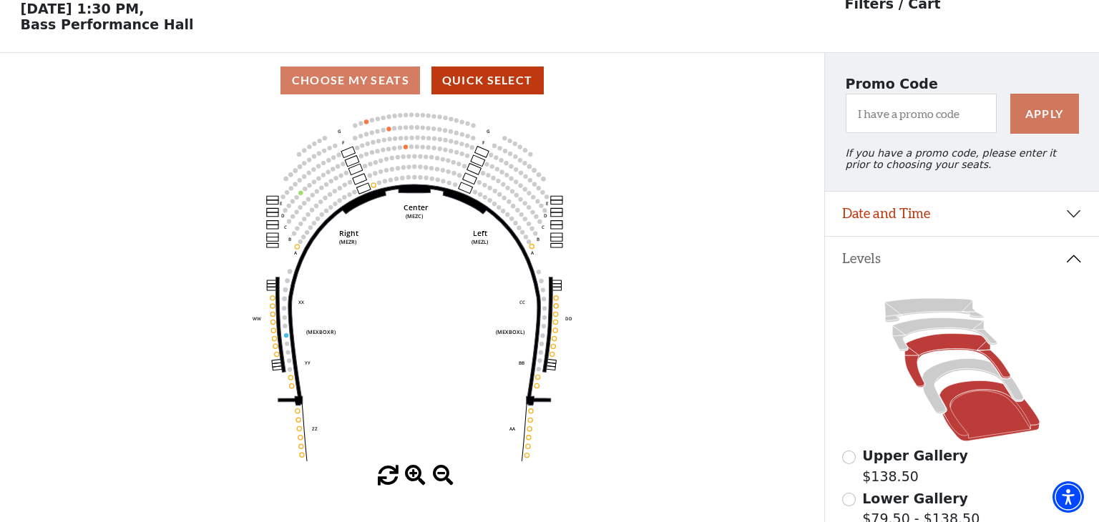
click at [980, 403] on icon at bounding box center [989, 411] width 100 height 61
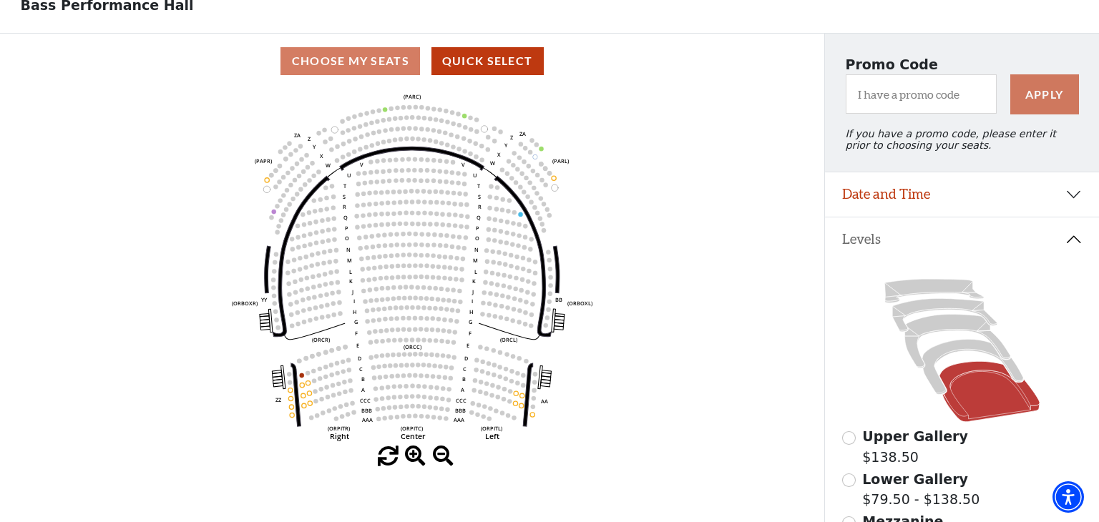
scroll to position [88, 0]
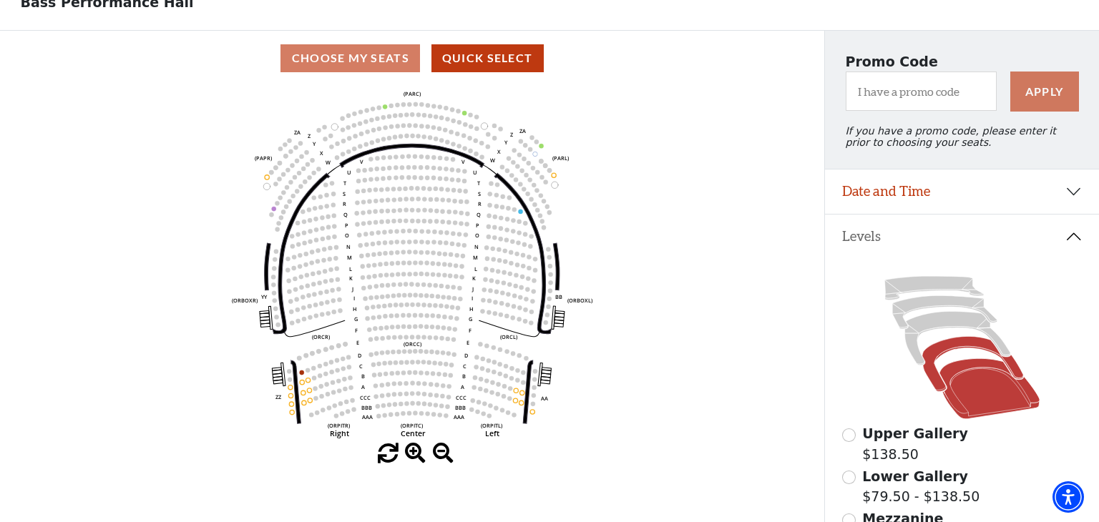
click at [954, 343] on icon at bounding box center [972, 364] width 101 height 55
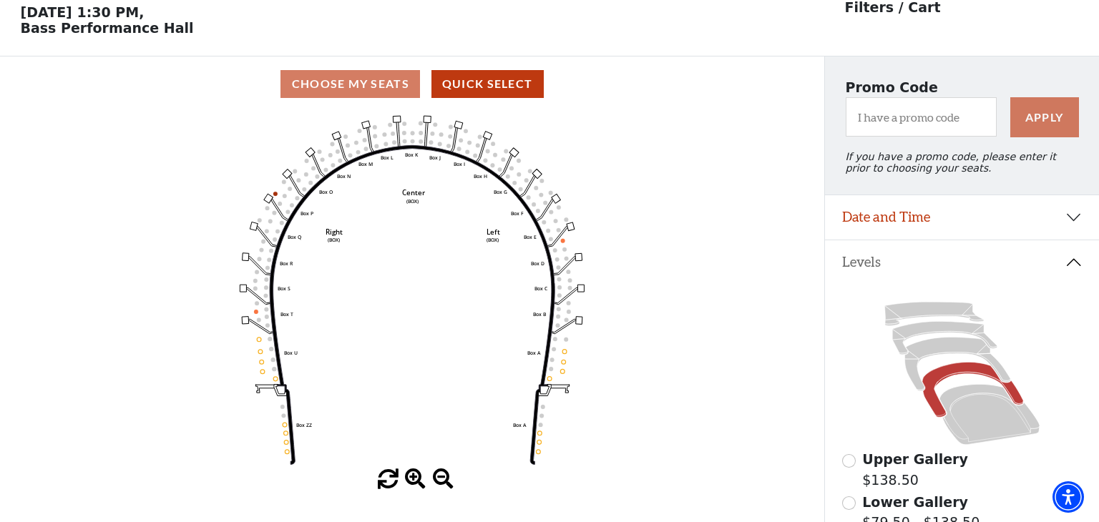
scroll to position [66, 0]
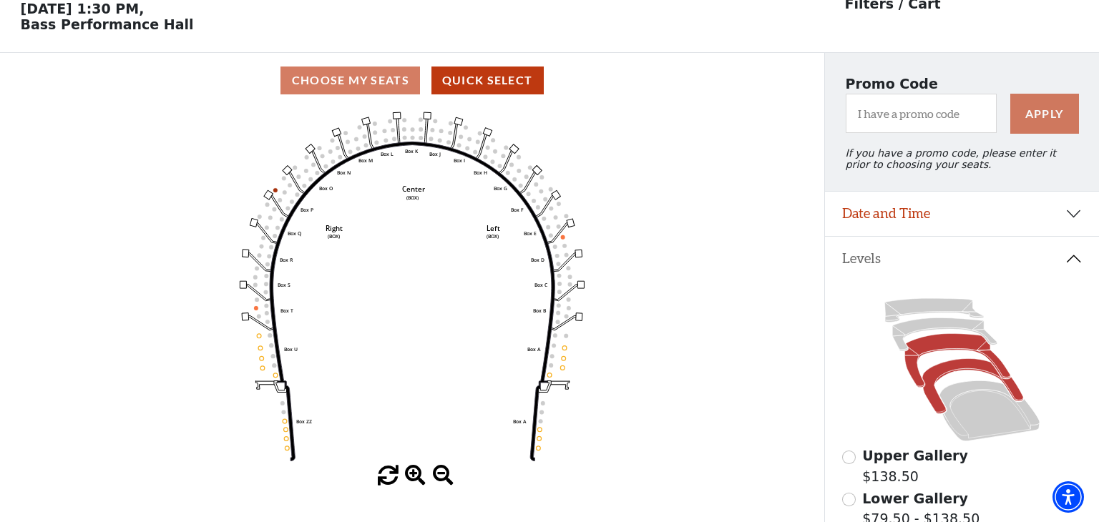
click at [942, 341] on icon at bounding box center [957, 361] width 106 height 54
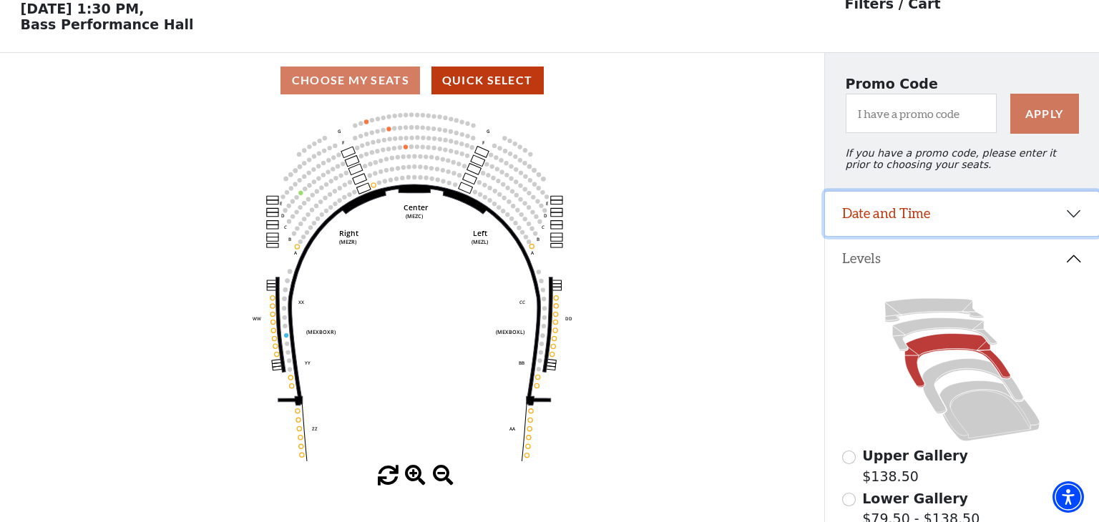
click at [1071, 212] on button "Date and Time" at bounding box center [962, 214] width 274 height 44
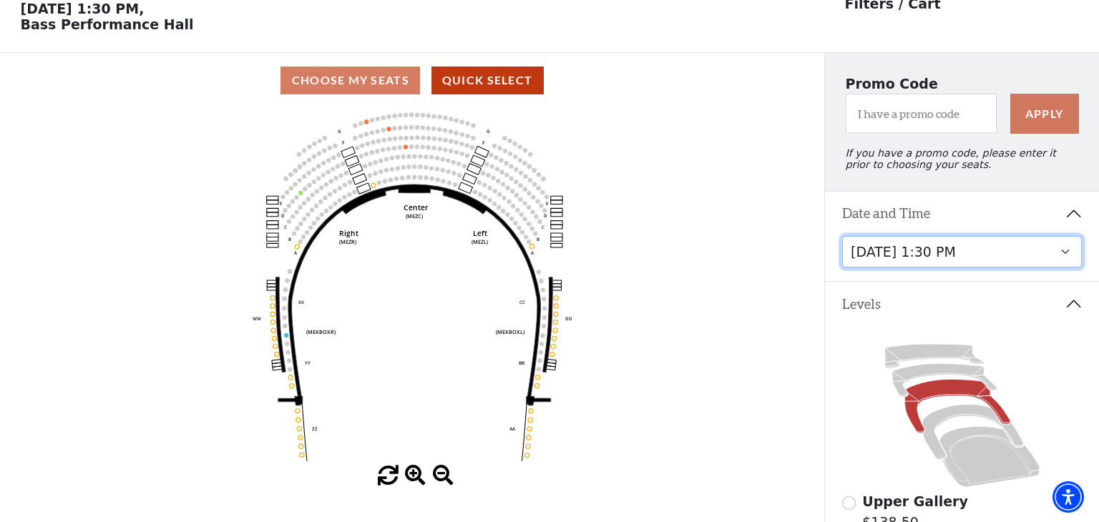
click at [1068, 250] on select "[DATE] 7:30 PM [DATE] 7:30 PM [DATE] 7:30 PM [DATE] 7:30 PM [DATE] 1:30 PM [DAT…" at bounding box center [962, 252] width 240 height 32
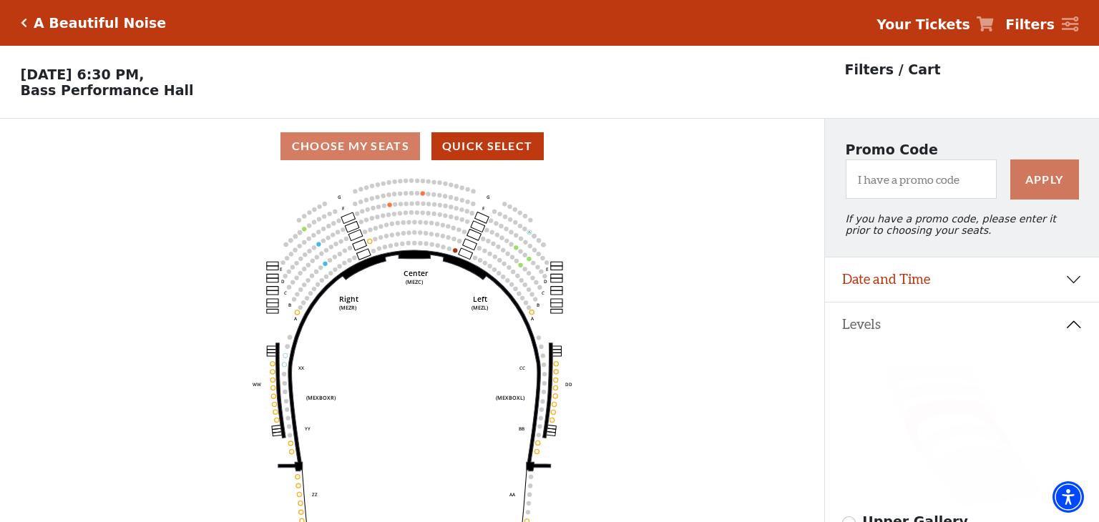
scroll to position [66, 0]
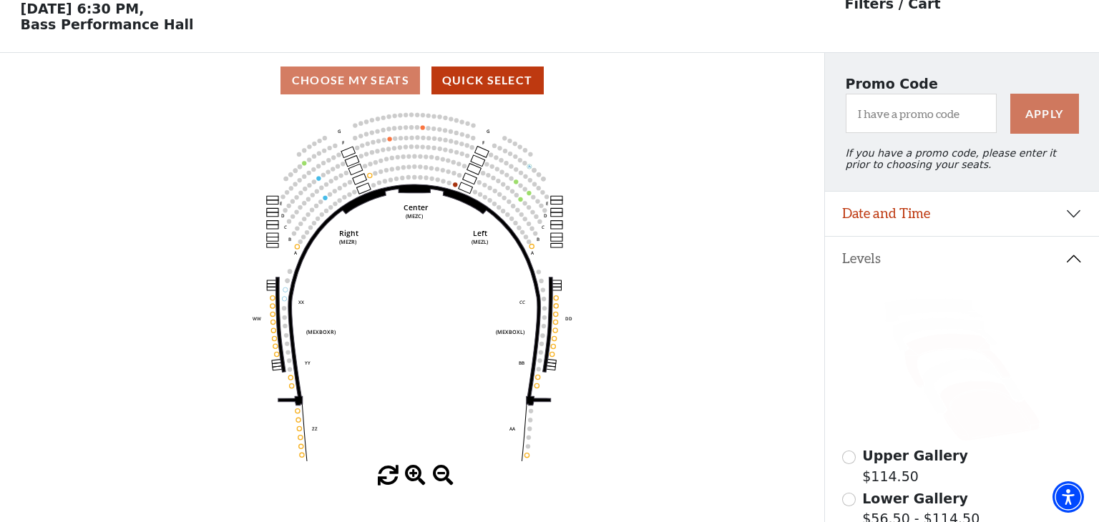
click at [996, 417] on icon at bounding box center [989, 411] width 100 height 61
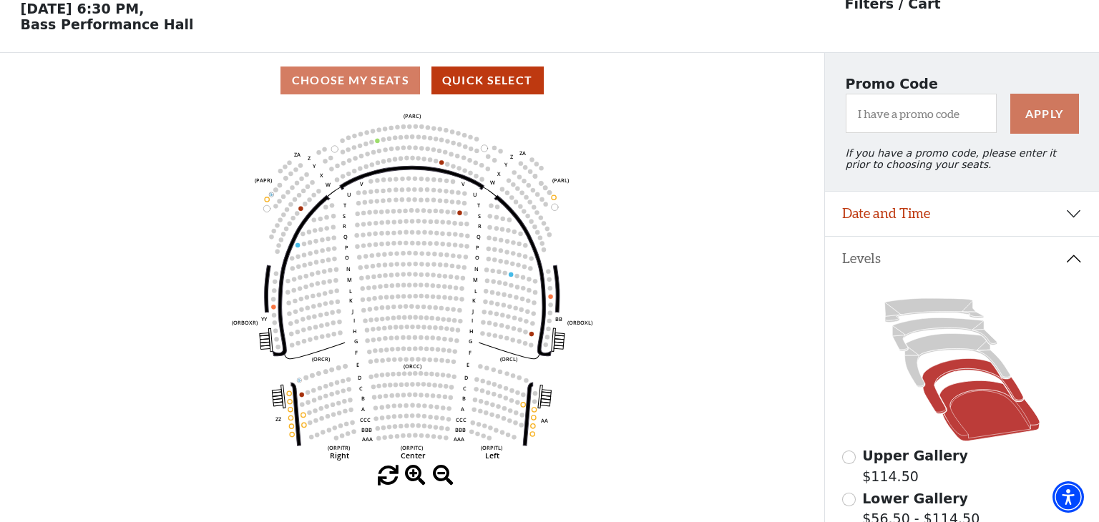
click at [969, 363] on icon at bounding box center [972, 386] width 101 height 55
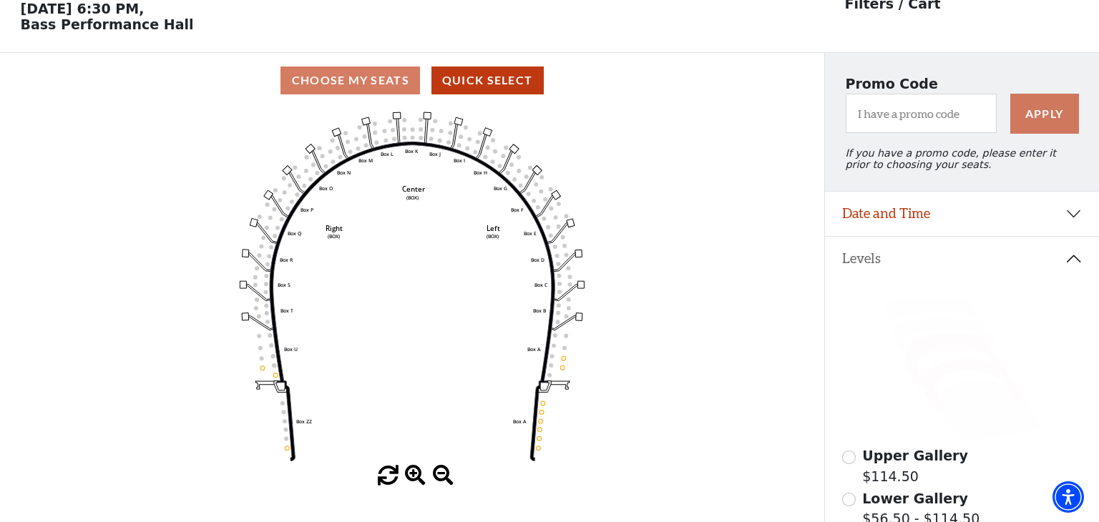
click at [939, 345] on icon at bounding box center [957, 361] width 106 height 54
